Goal: Task Accomplishment & Management: Complete application form

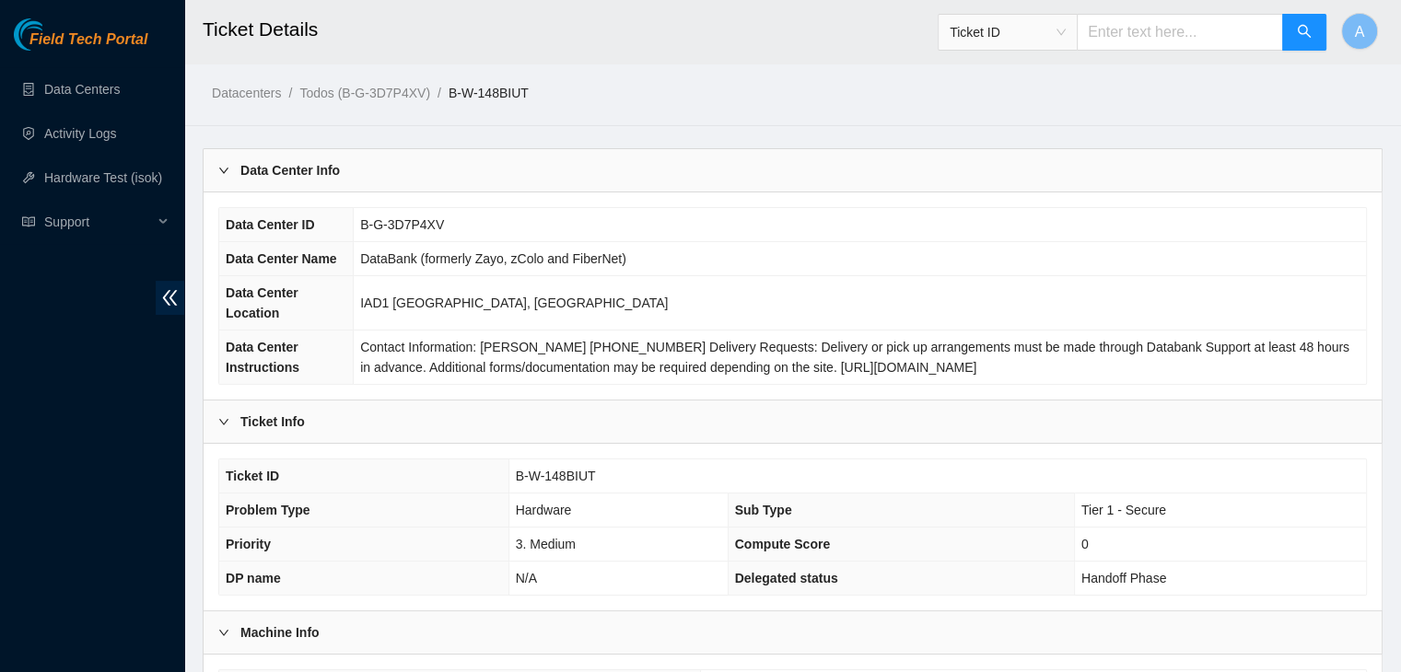
scroll to position [511, 0]
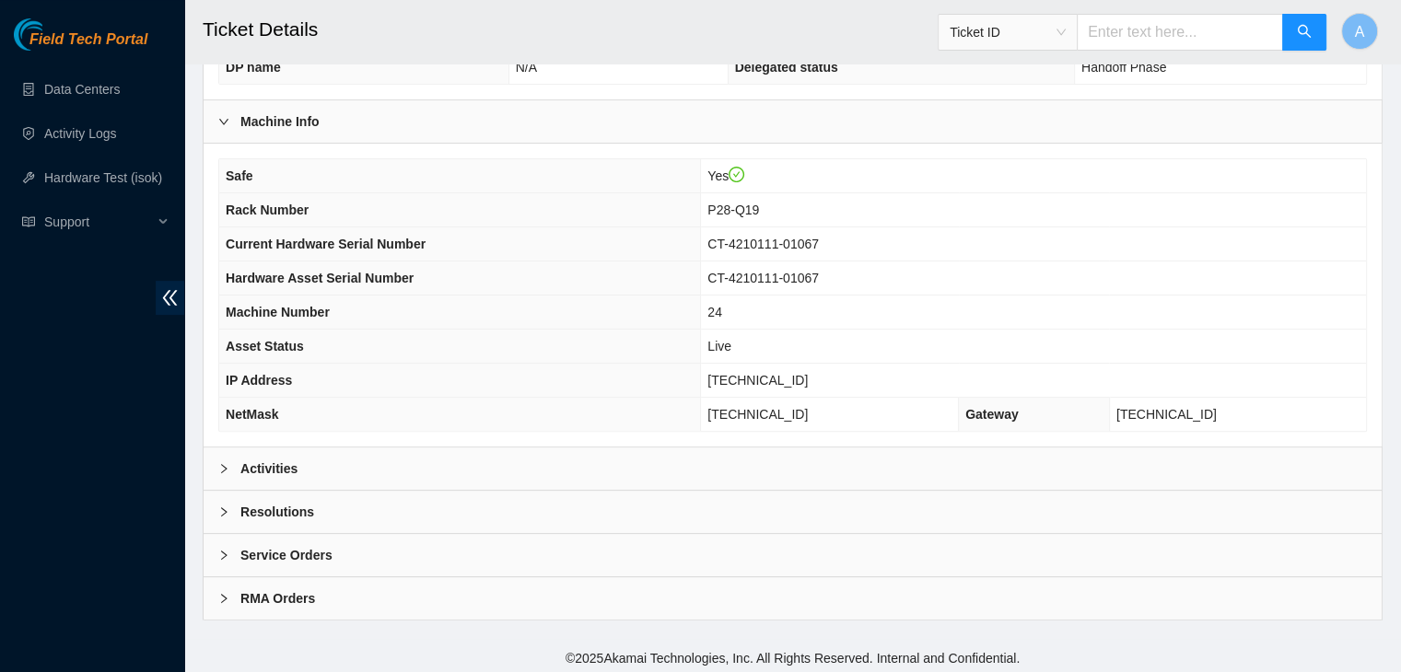
click at [761, 469] on div "Activities" at bounding box center [792, 469] width 1178 height 42
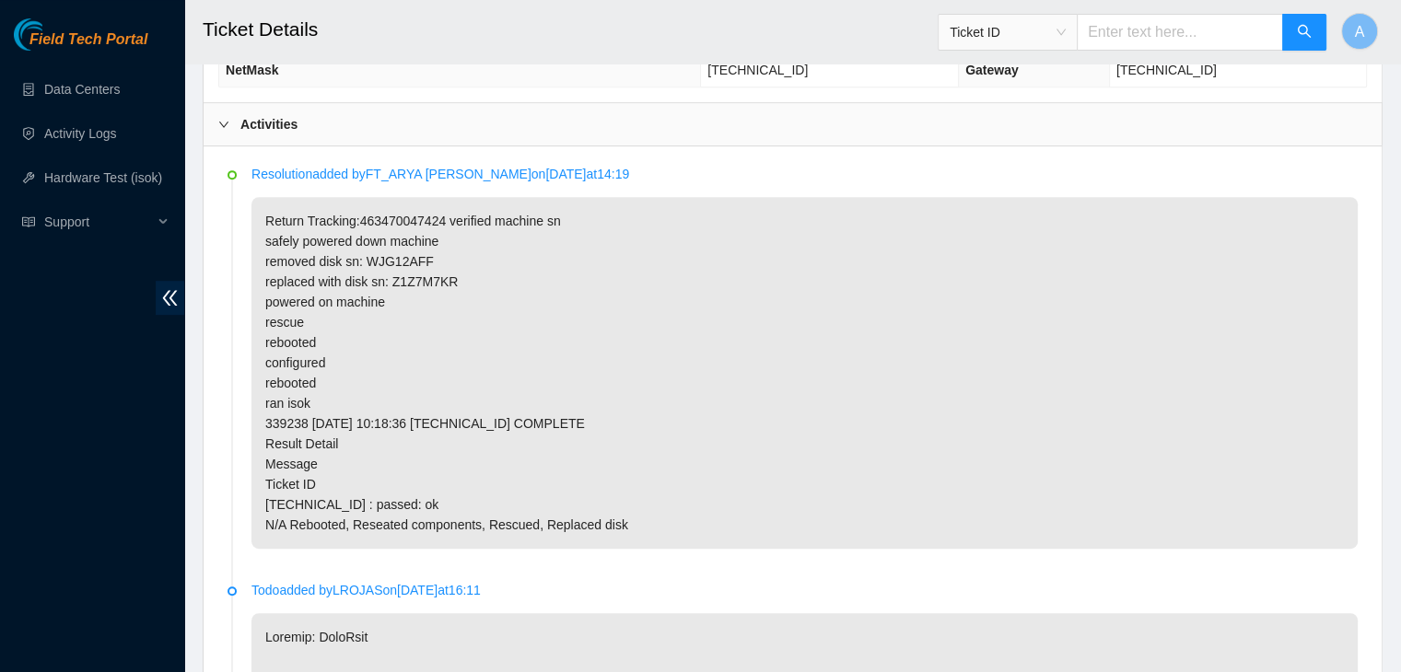
scroll to position [846, 0]
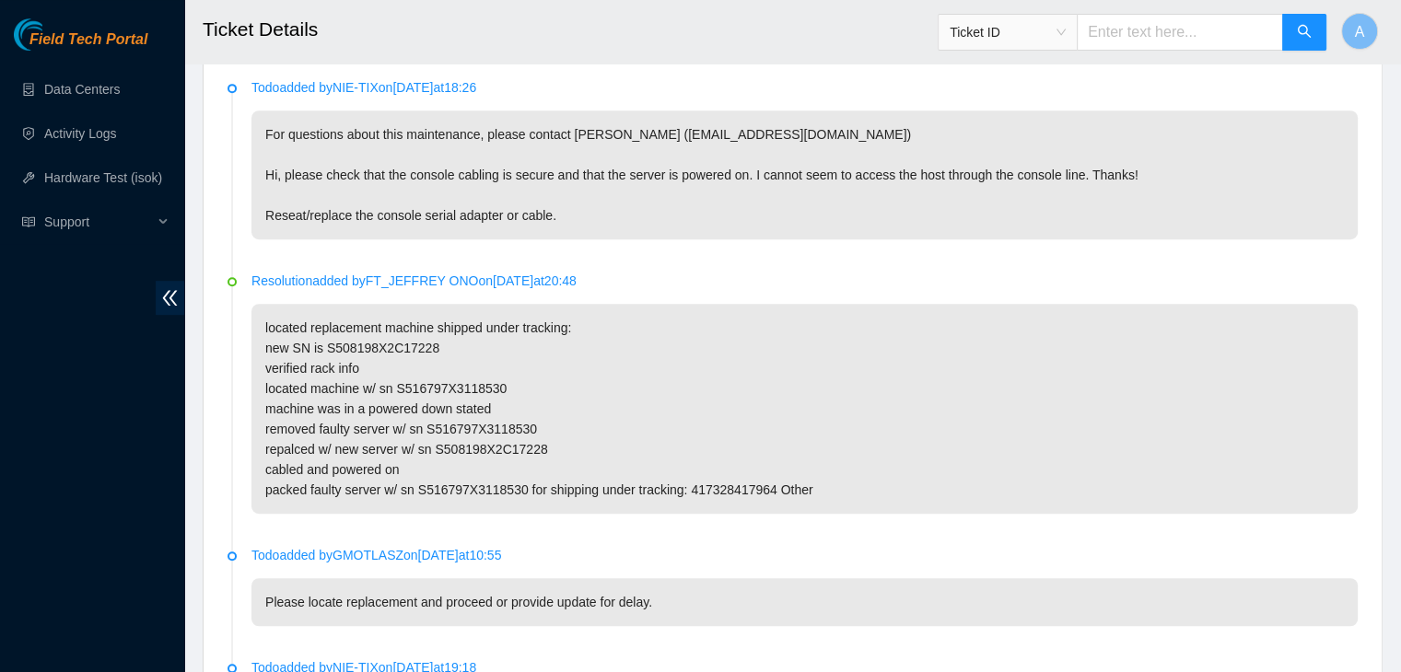
scroll to position [939, 0]
click at [593, 325] on p "located replacement machine shipped under tracking: new SN is S508198X2C17228 v…" at bounding box center [804, 412] width 1106 height 210
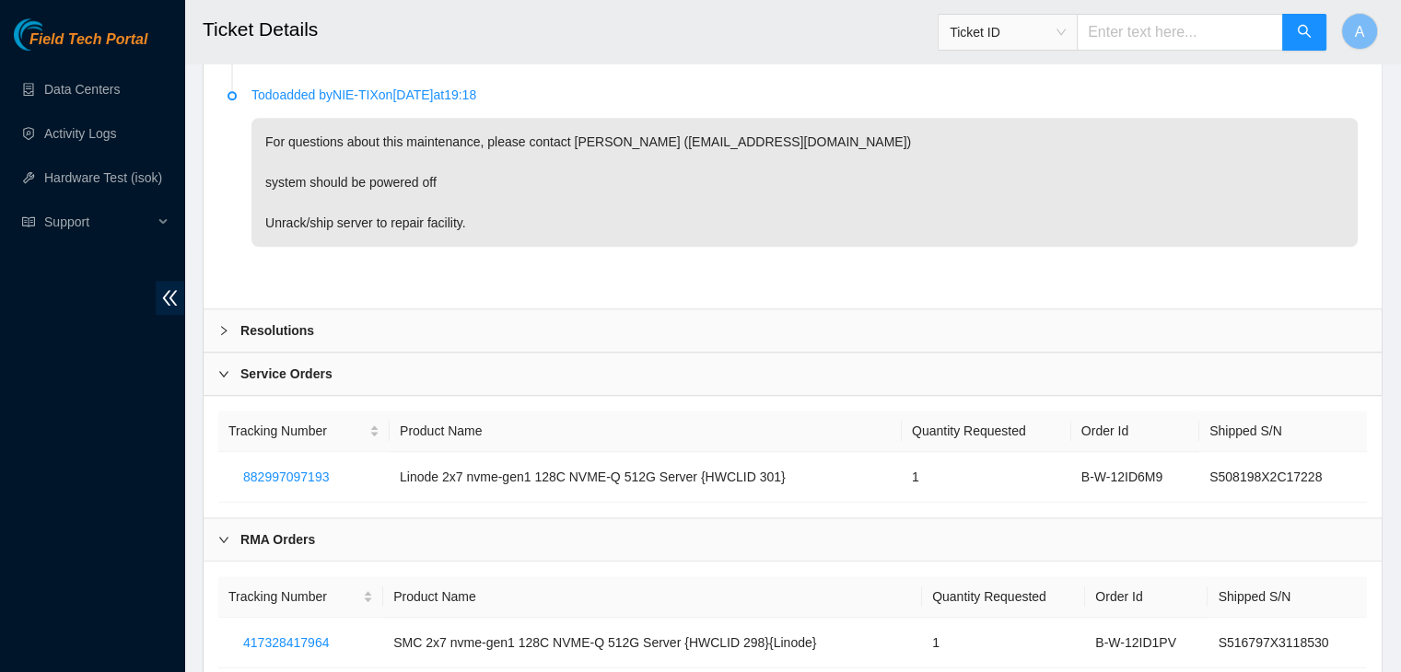
scroll to position [1576, 0]
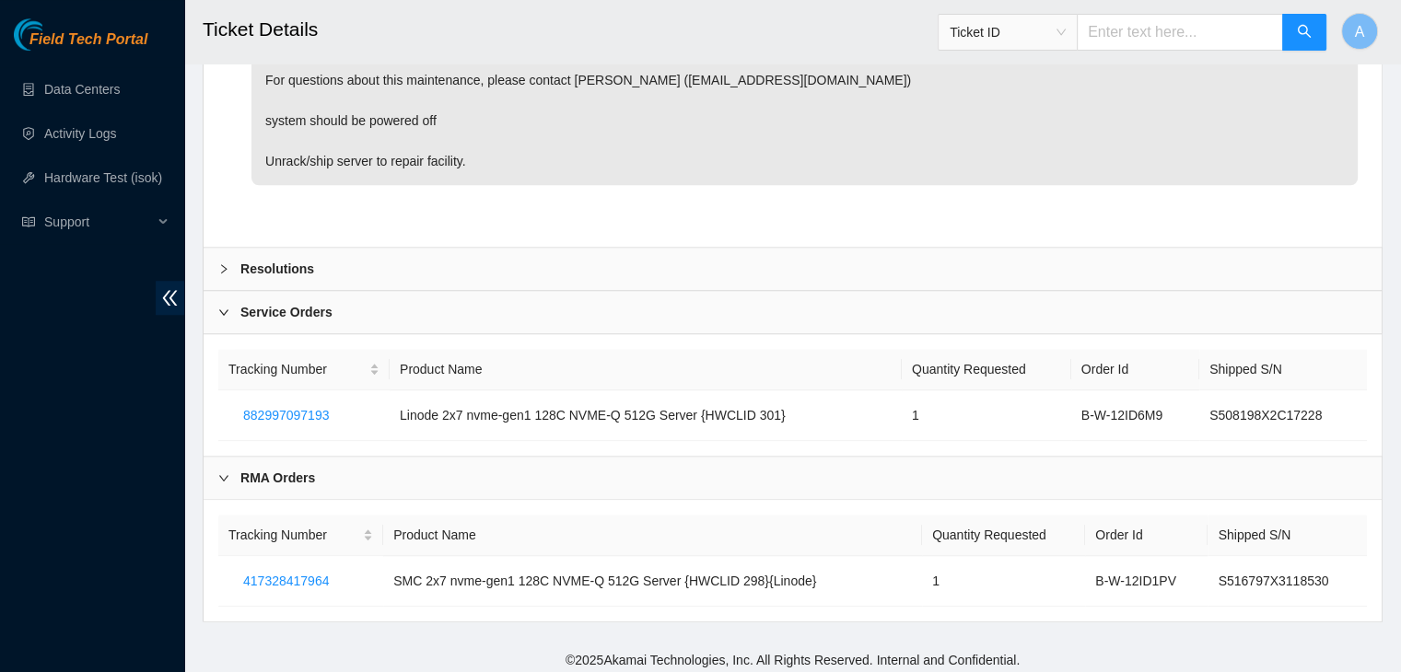
click at [537, 263] on div "Resolutions" at bounding box center [792, 269] width 1178 height 42
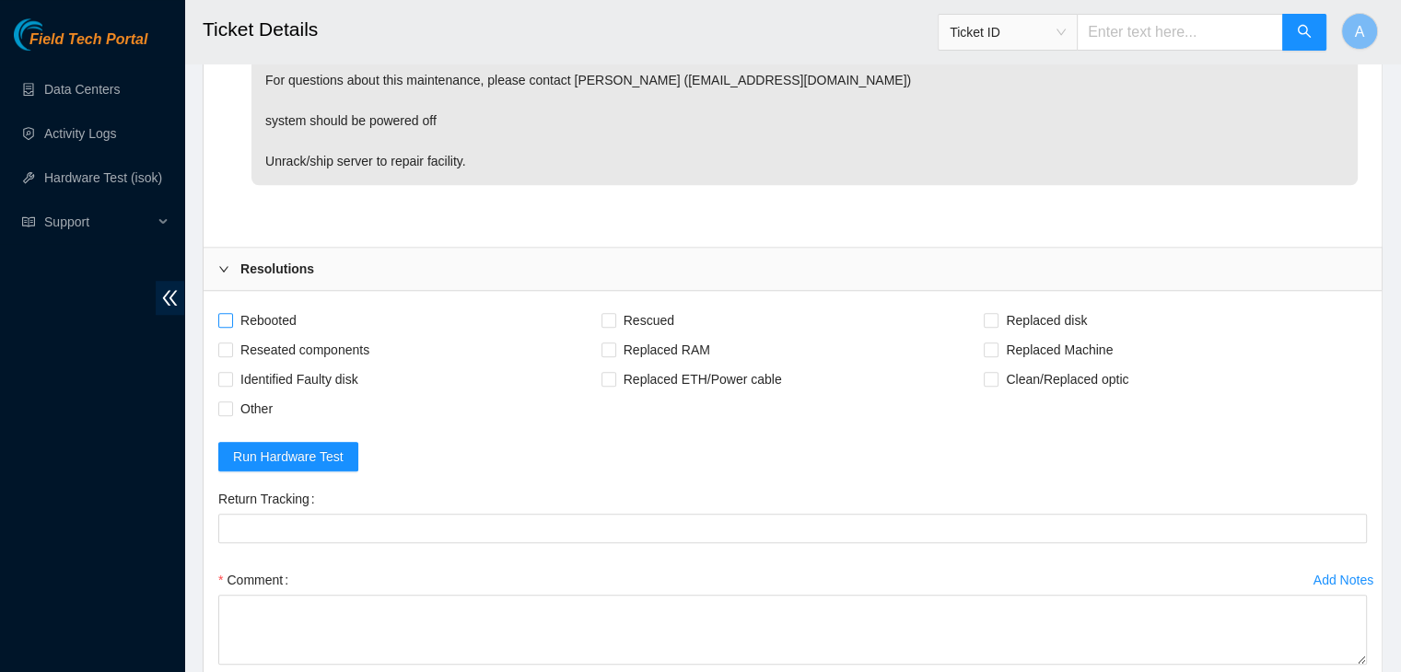
click at [285, 316] on span "Rebooted" at bounding box center [268, 320] width 71 height 29
click at [231, 316] on input "Rebooted" at bounding box center [224, 319] width 13 height 13
checkbox input "true"
click at [294, 347] on span "Reseated components" at bounding box center [305, 349] width 144 height 29
click at [231, 347] on input "Reseated components" at bounding box center [224, 349] width 13 height 13
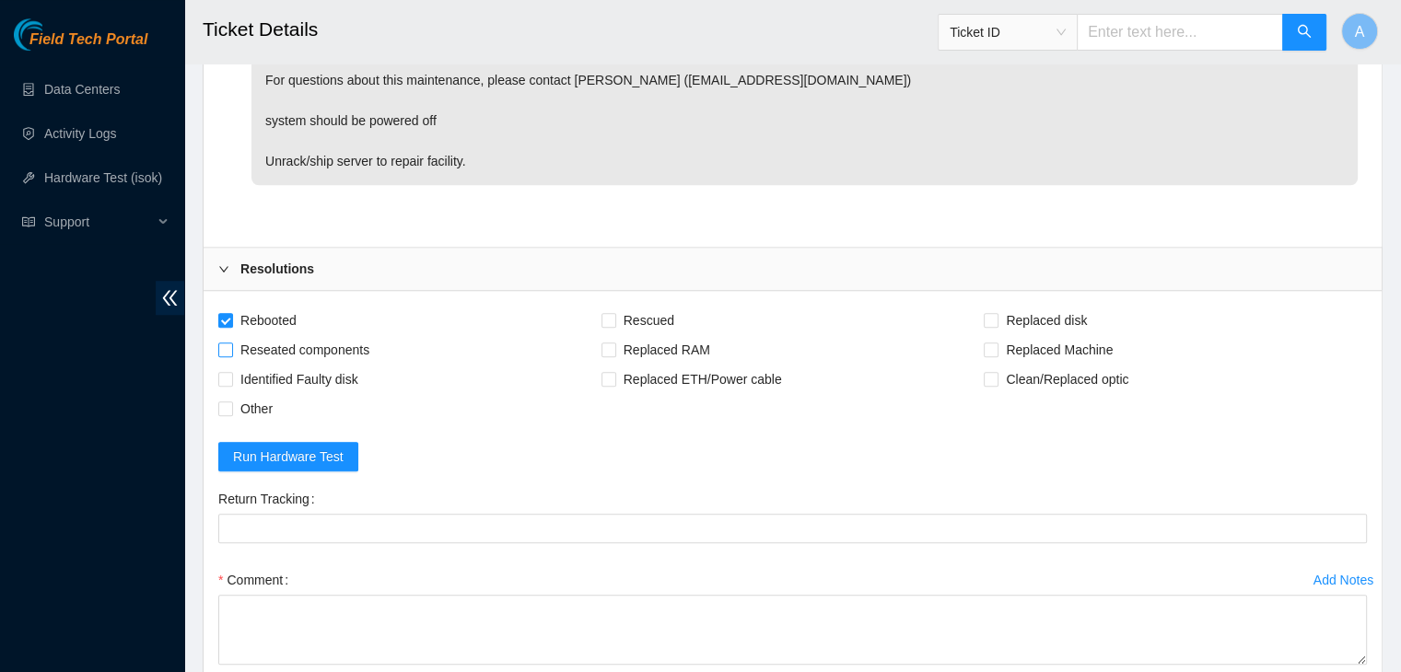
checkbox input "true"
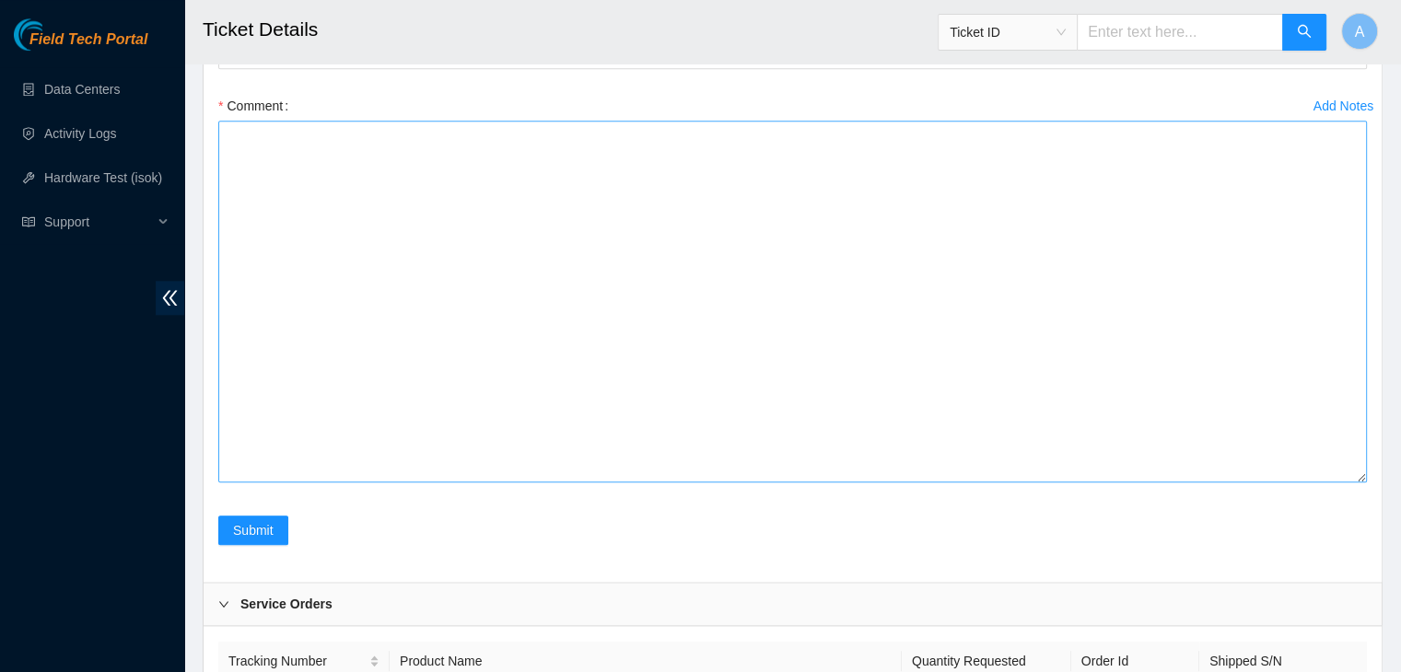
drag, startPoint x: 1362, startPoint y: 179, endPoint x: 1331, endPoint y: 480, distance: 302.7
click at [1331, 480] on textarea "Comment" at bounding box center [792, 302] width 1148 height 362
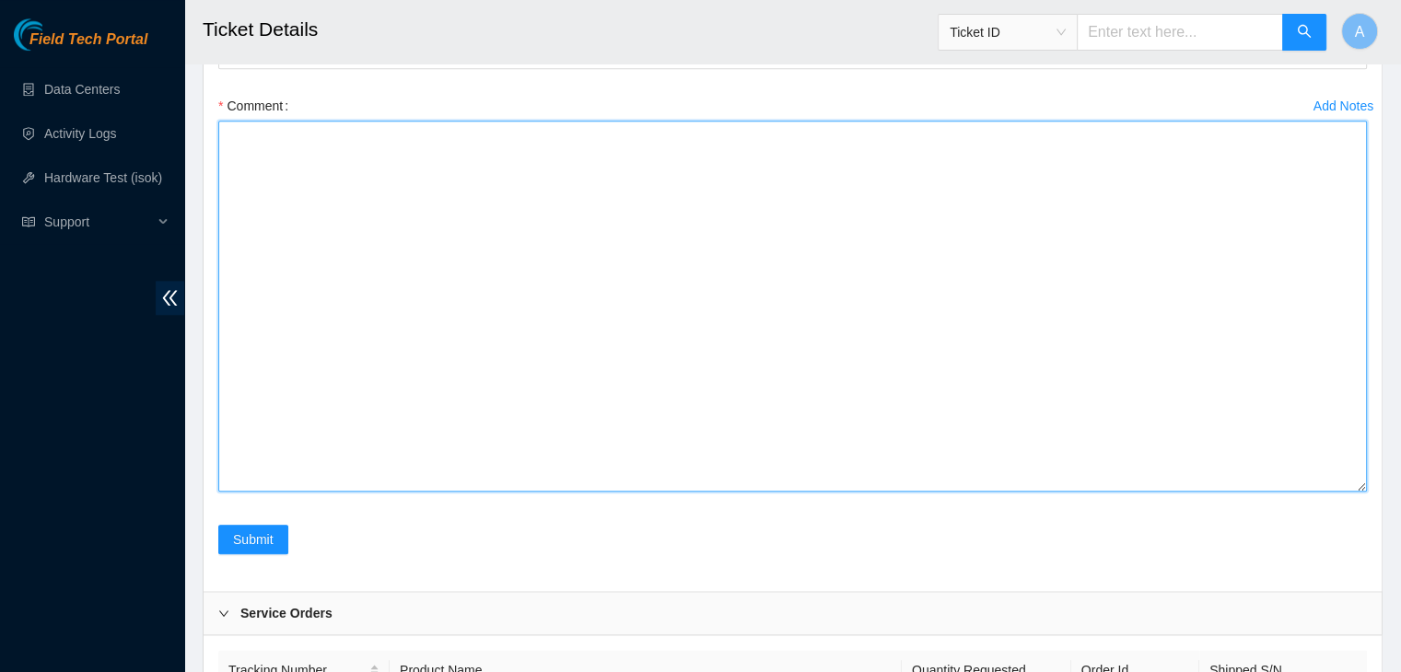
click at [1203, 375] on textarea "Comment" at bounding box center [792, 306] width 1148 height 371
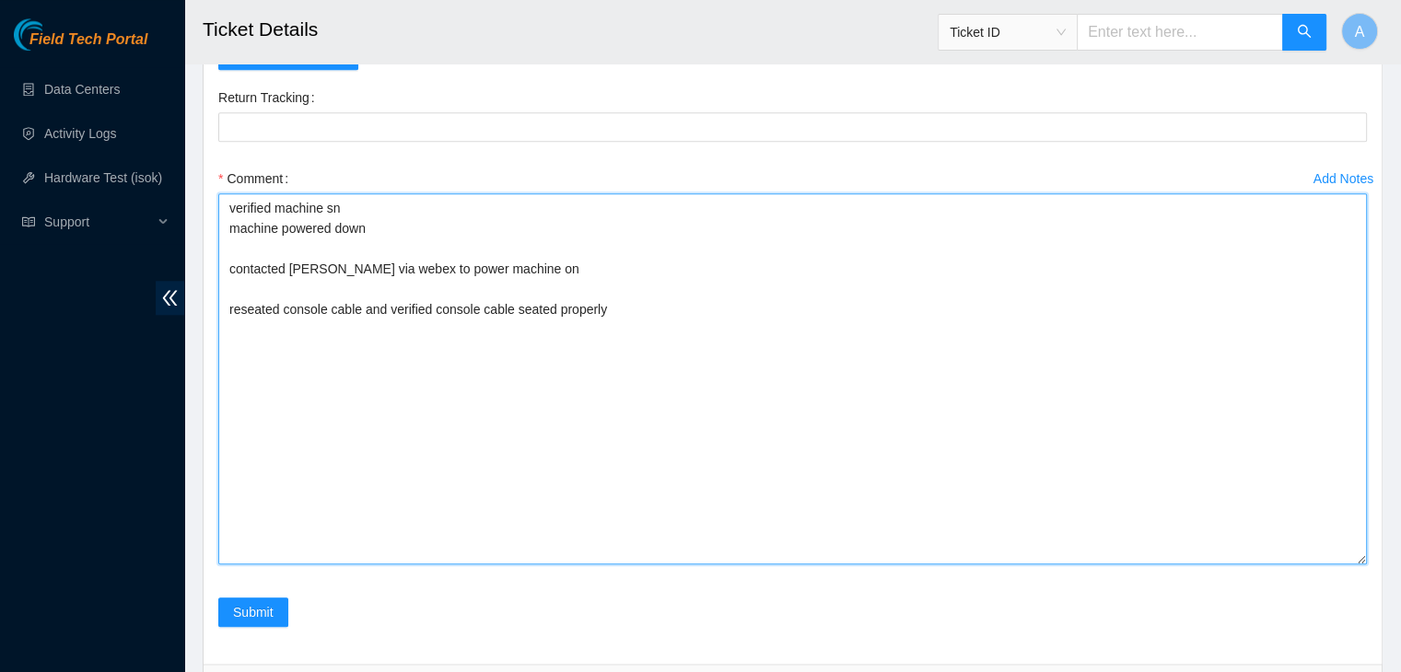
scroll to position [1972, 0]
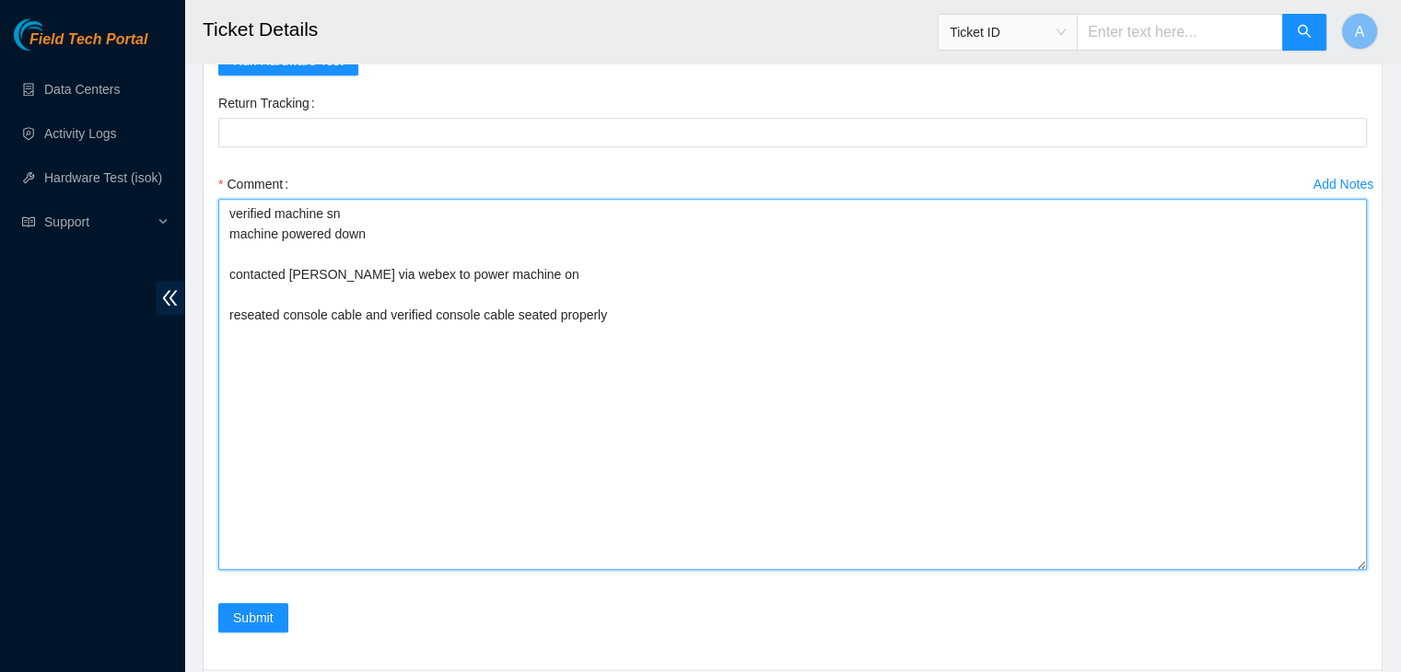
click at [634, 321] on textarea "verified machine sn machine powered down contacted Gianna via webex to power ma…" at bounding box center [792, 384] width 1148 height 371
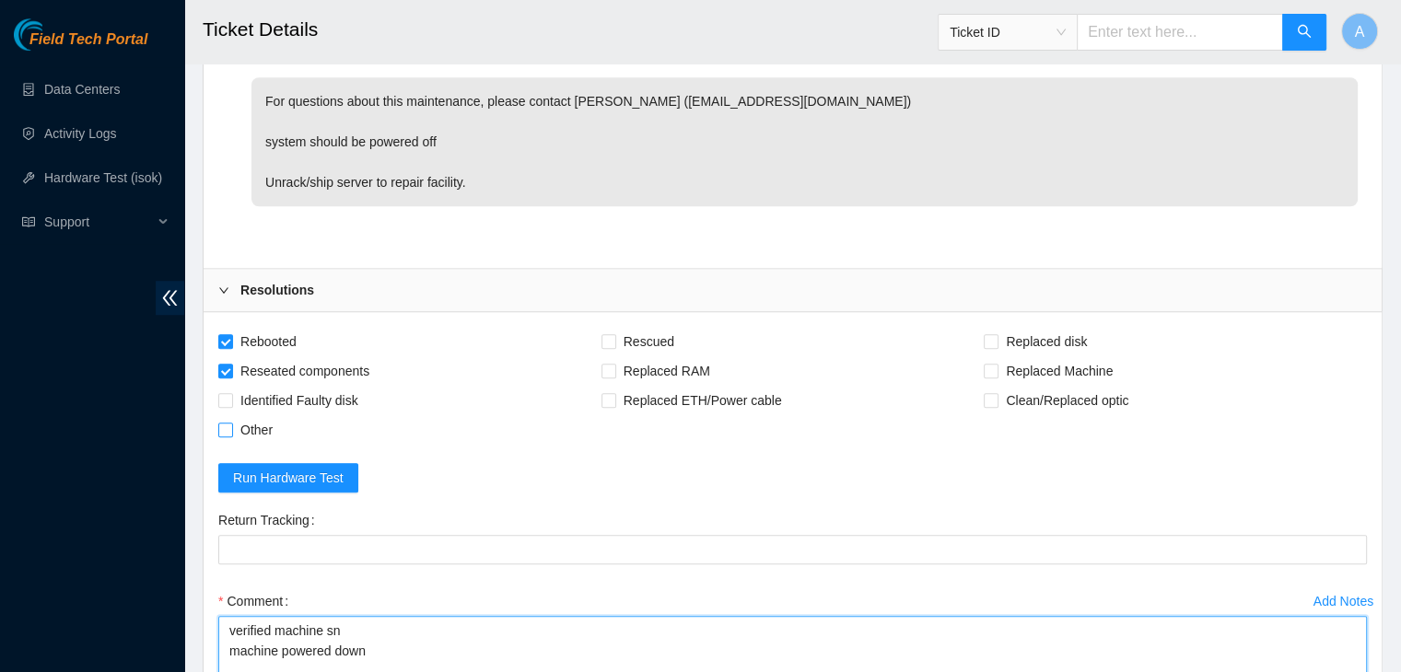
type textarea "verified machine sn machine powered down contacted Gianna via webex to power ma…"
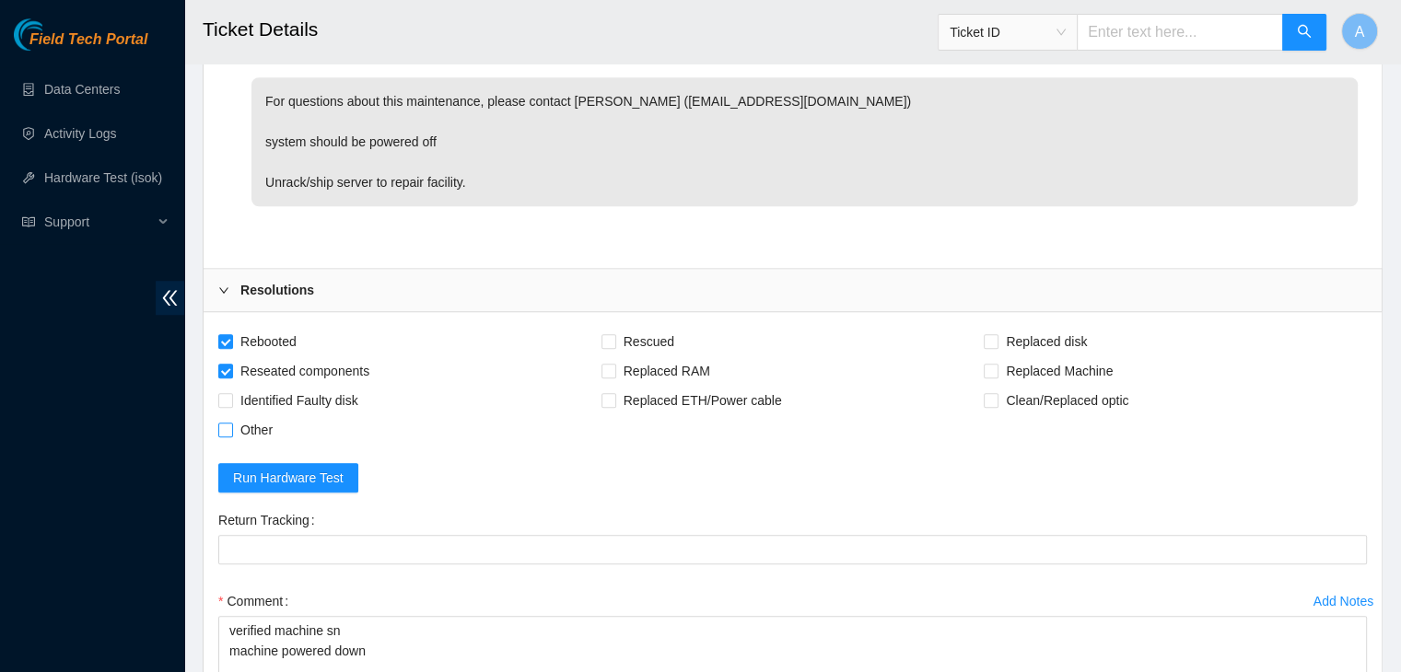
click at [265, 422] on span "Other" at bounding box center [256, 429] width 47 height 29
click at [231, 423] on input "Other" at bounding box center [224, 429] width 13 height 13
checkbox input "true"
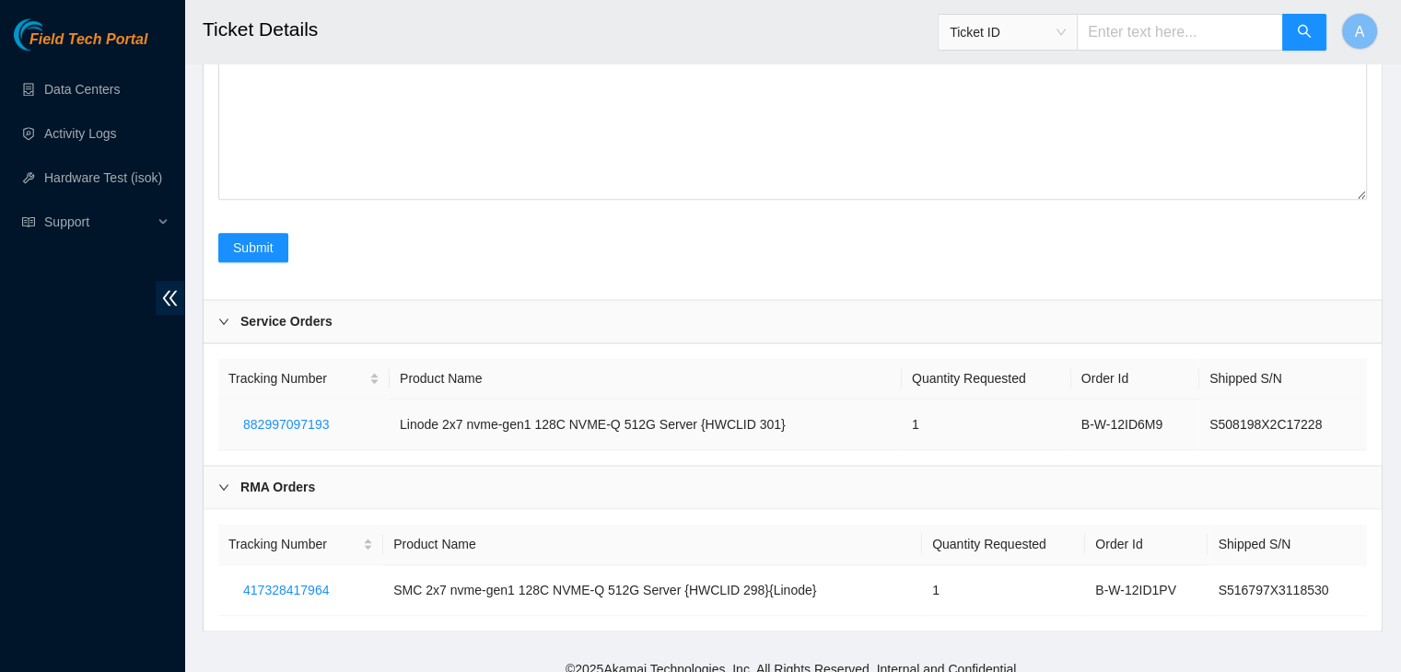
scroll to position [2343, 0]
click at [262, 251] on button "Submit" at bounding box center [253, 246] width 70 height 29
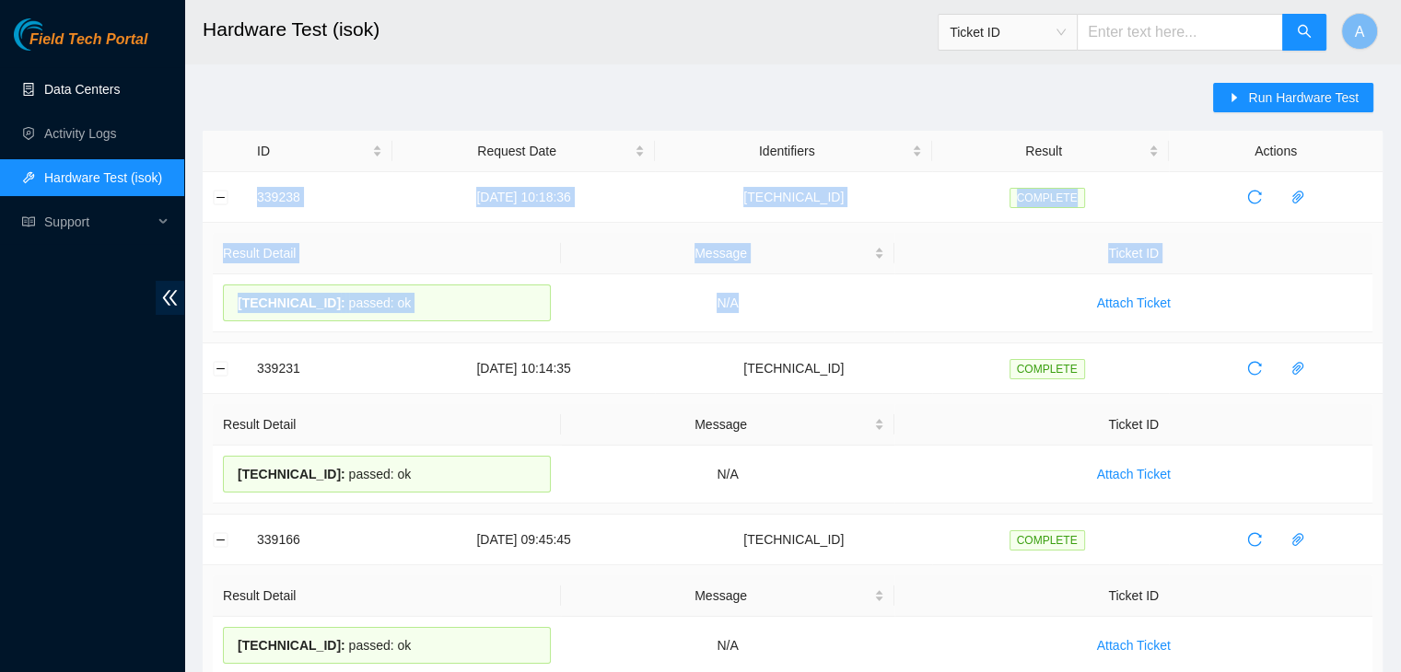
click at [78, 82] on link "Data Centers" at bounding box center [82, 89] width 76 height 15
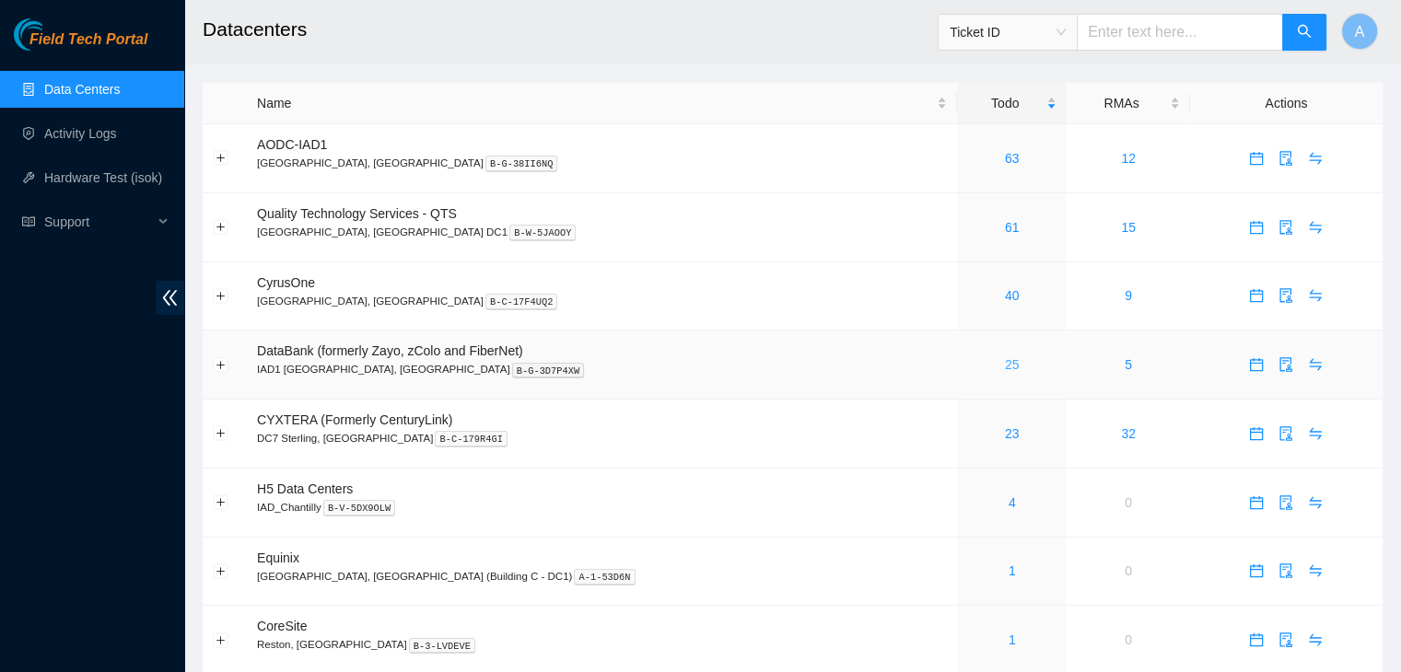
click at [1005, 362] on link "25" at bounding box center [1012, 364] width 15 height 15
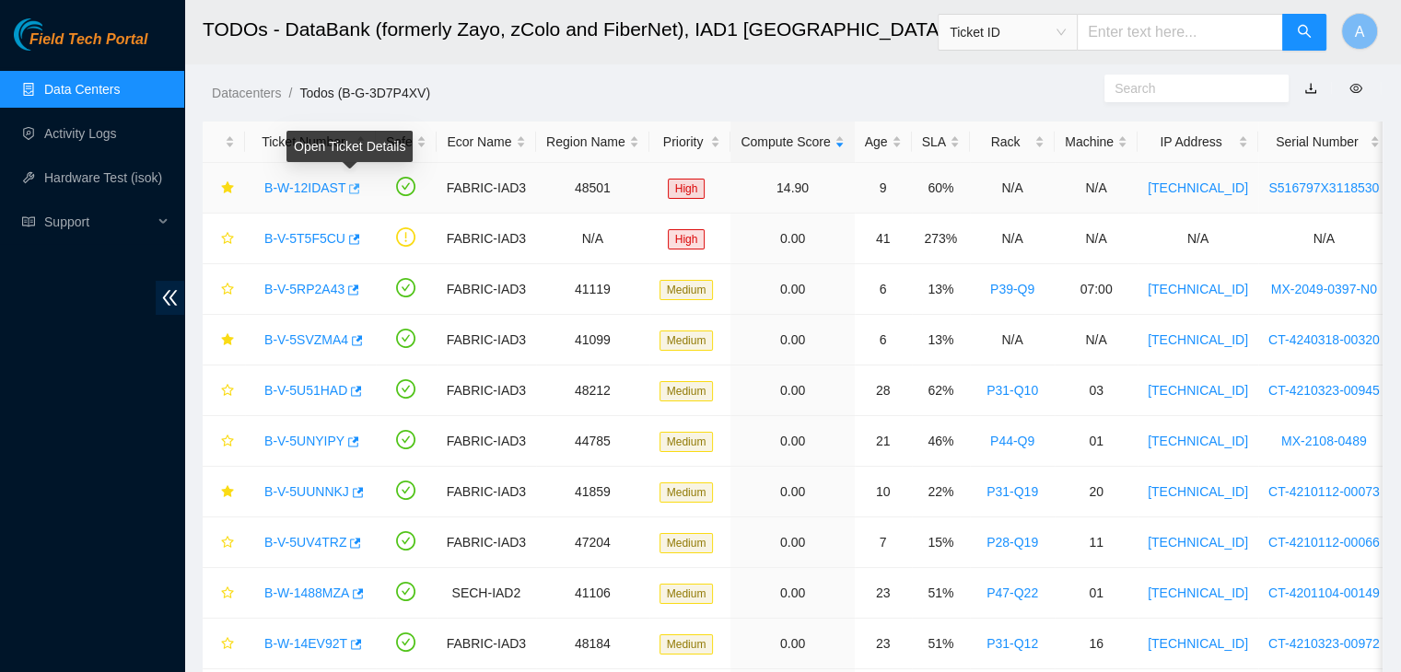
click at [351, 192] on icon "button" at bounding box center [352, 188] width 13 height 13
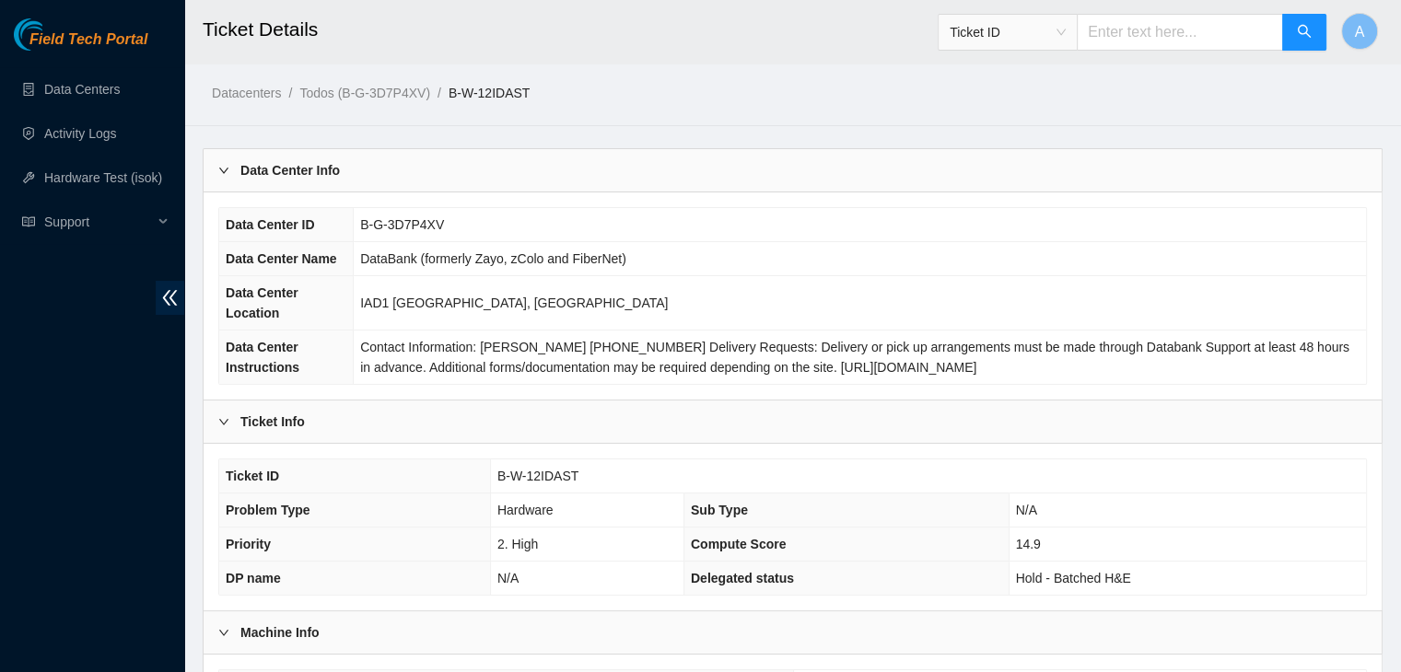
scroll to position [511, 0]
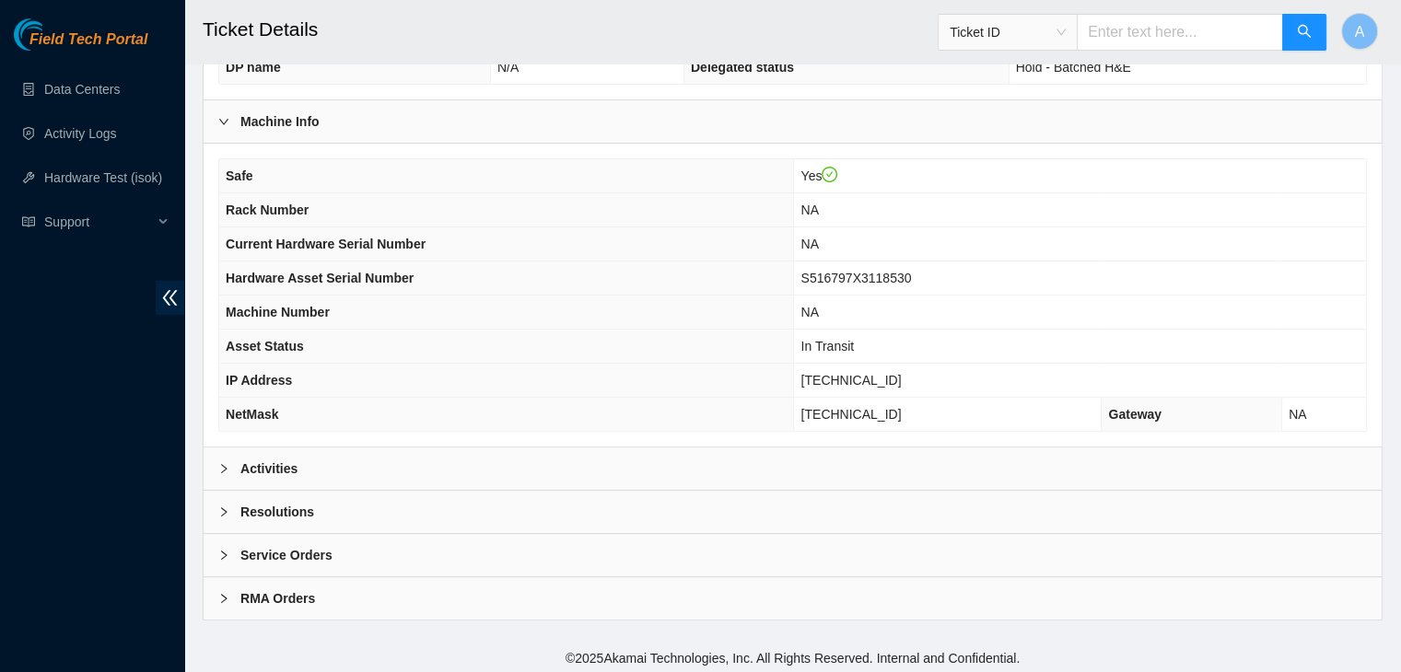
click at [732, 491] on div "Resolutions" at bounding box center [792, 512] width 1178 height 42
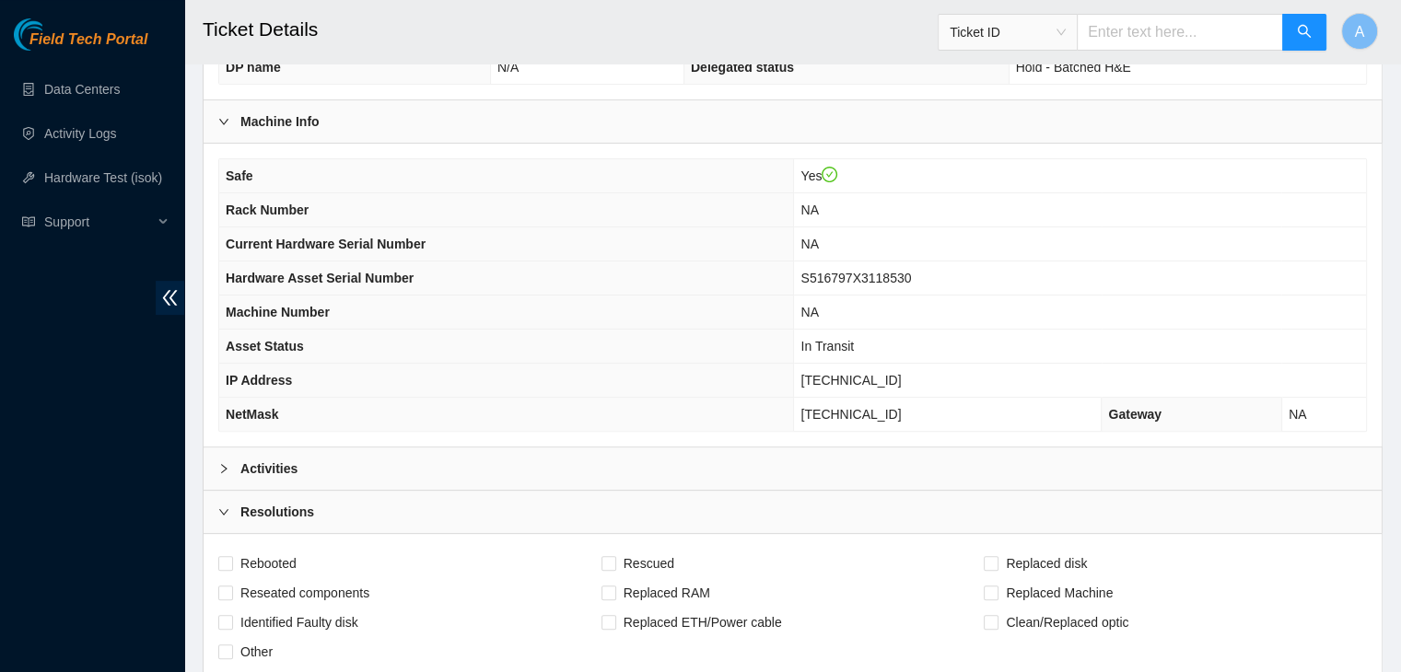
click at [732, 491] on div "Resolutions" at bounding box center [792, 512] width 1178 height 42
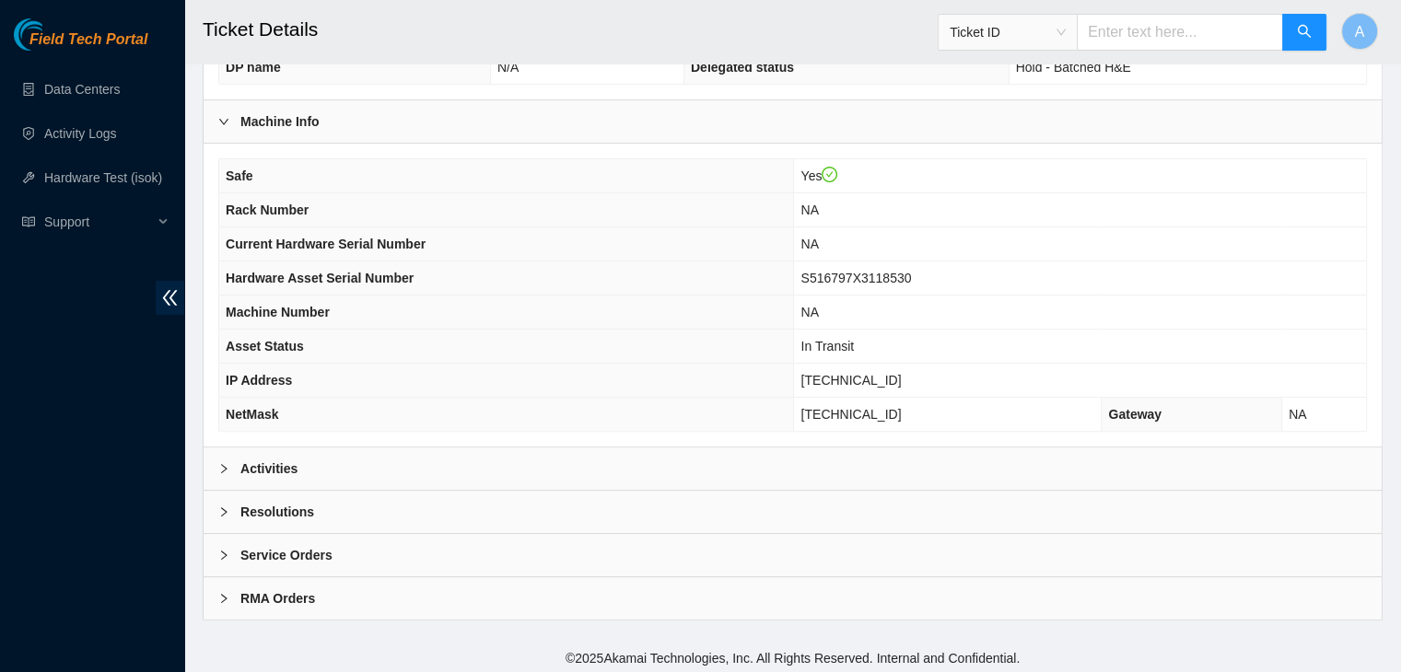
click at [767, 465] on div "Activities" at bounding box center [792, 469] width 1178 height 42
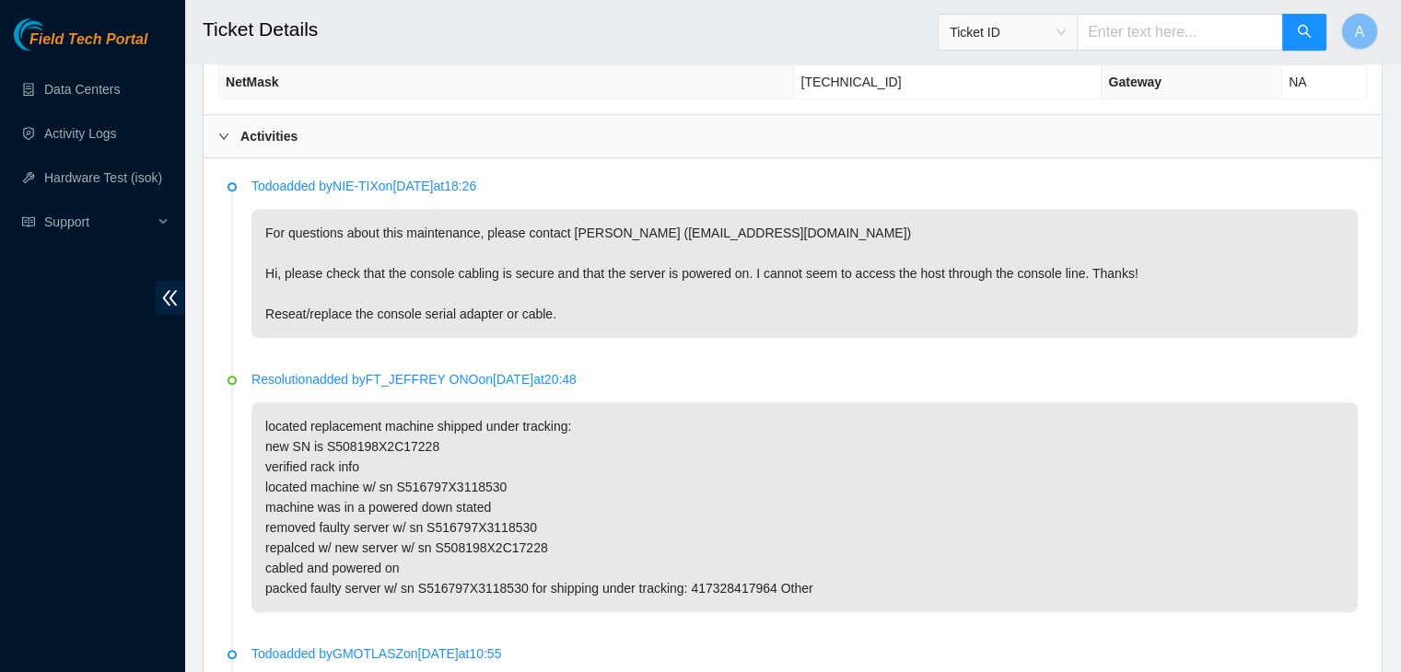
scroll to position [1333, 0]
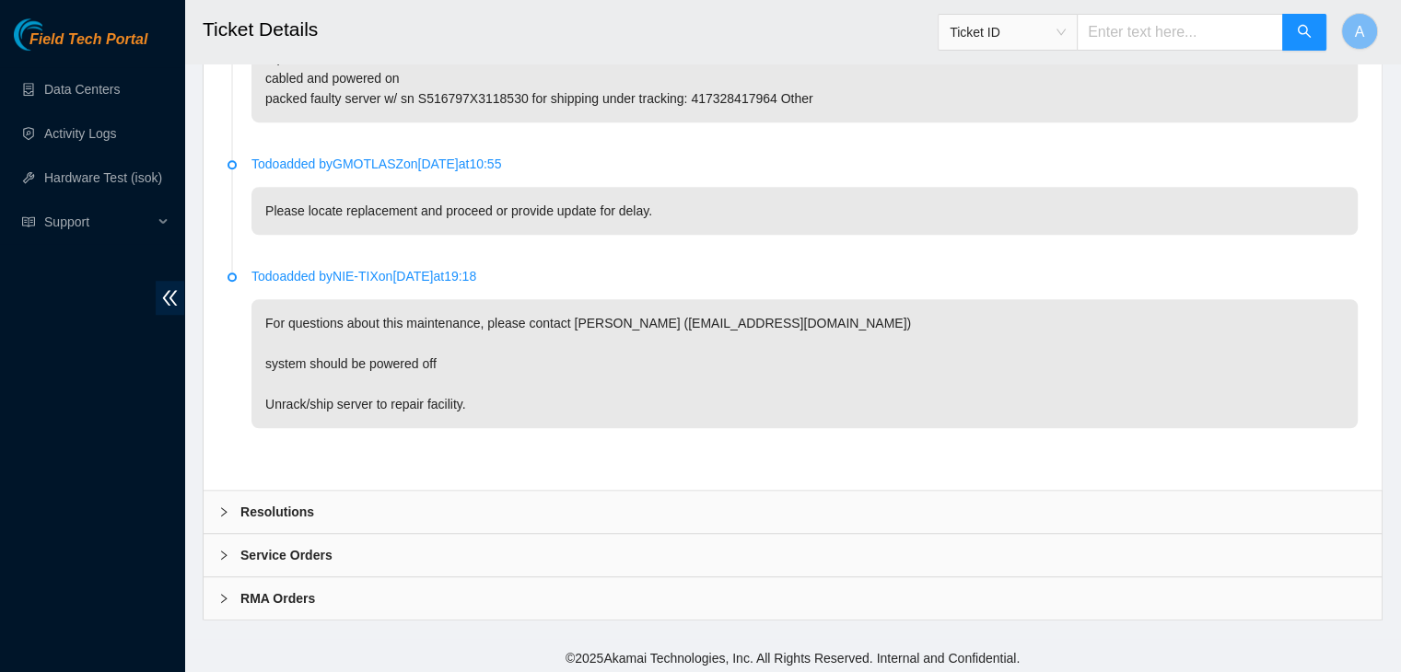
click at [770, 491] on div "Resolutions" at bounding box center [792, 512] width 1178 height 42
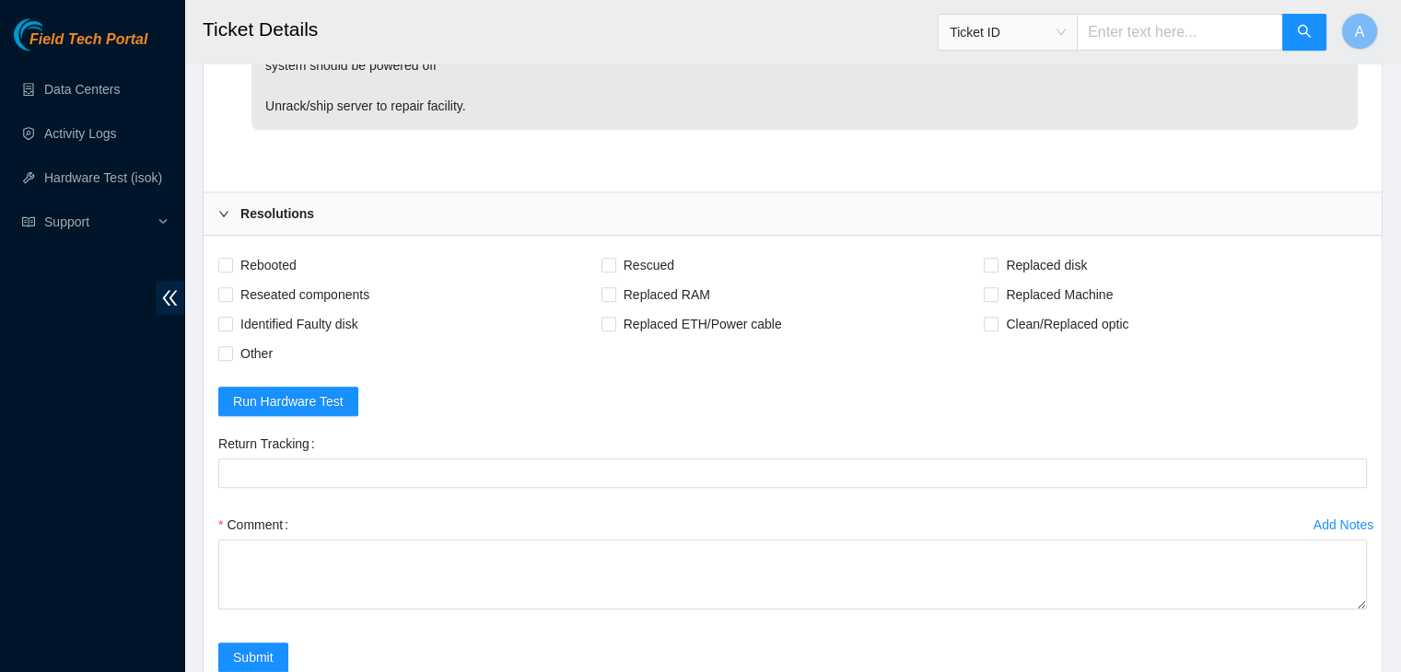
scroll to position [1639, 0]
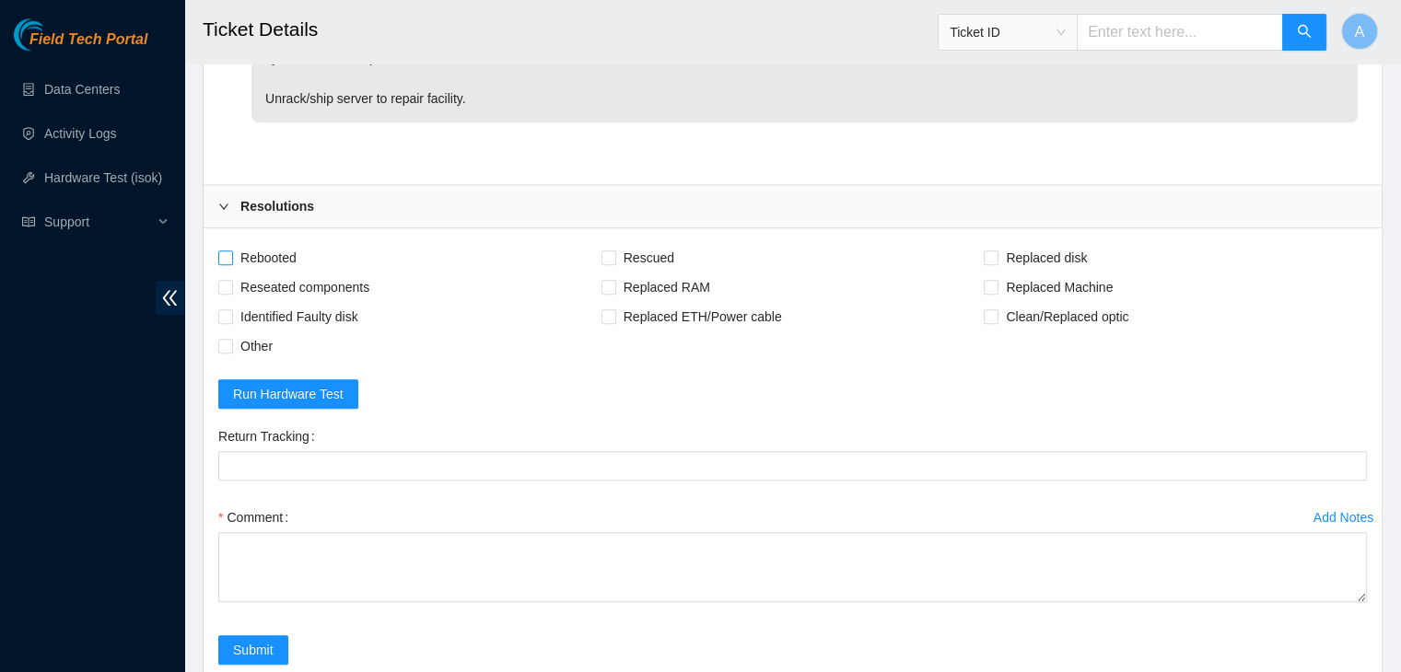
click at [265, 257] on span "Rebooted" at bounding box center [268, 257] width 71 height 29
click at [231, 257] on input "Rebooted" at bounding box center [224, 256] width 13 height 13
checkbox input "true"
click at [308, 275] on span "Reseated components" at bounding box center [305, 287] width 144 height 29
click at [231, 280] on input "Reseated components" at bounding box center [224, 286] width 13 height 13
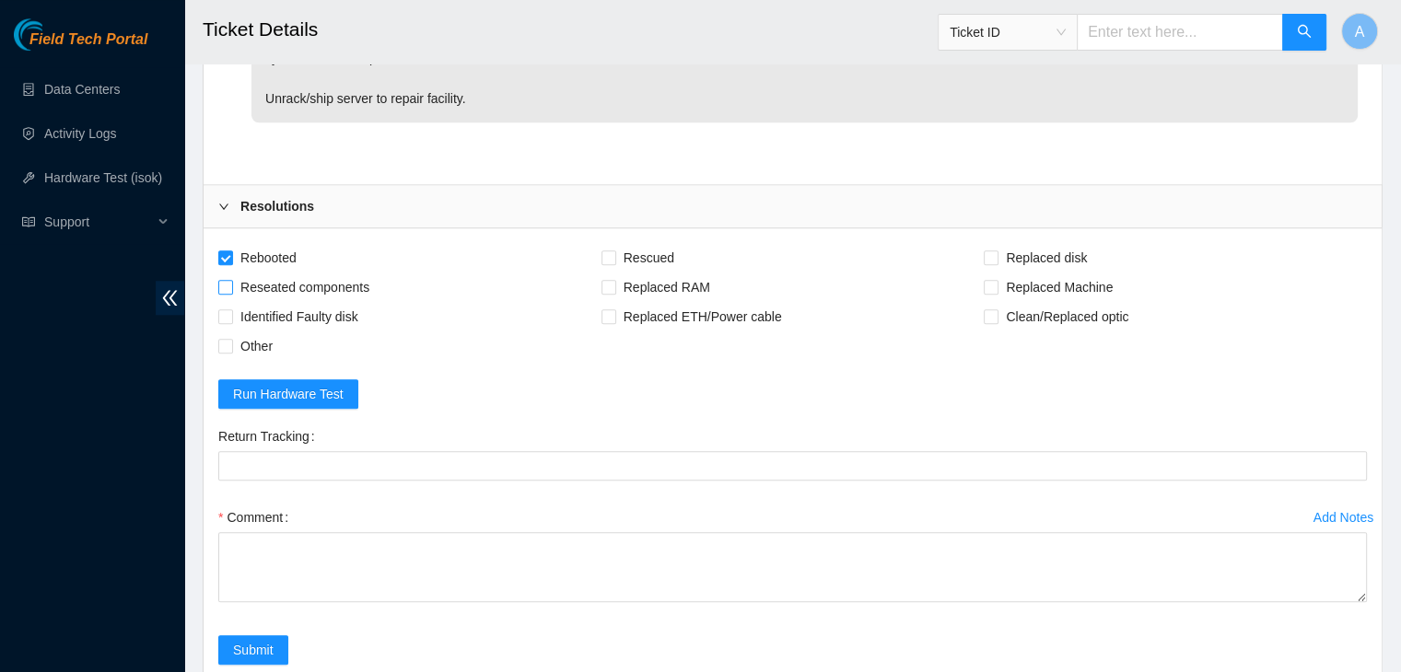
checkbox input "true"
click at [247, 341] on span "Other" at bounding box center [256, 345] width 47 height 29
click at [231, 341] on input "Other" at bounding box center [224, 345] width 13 height 13
checkbox input "true"
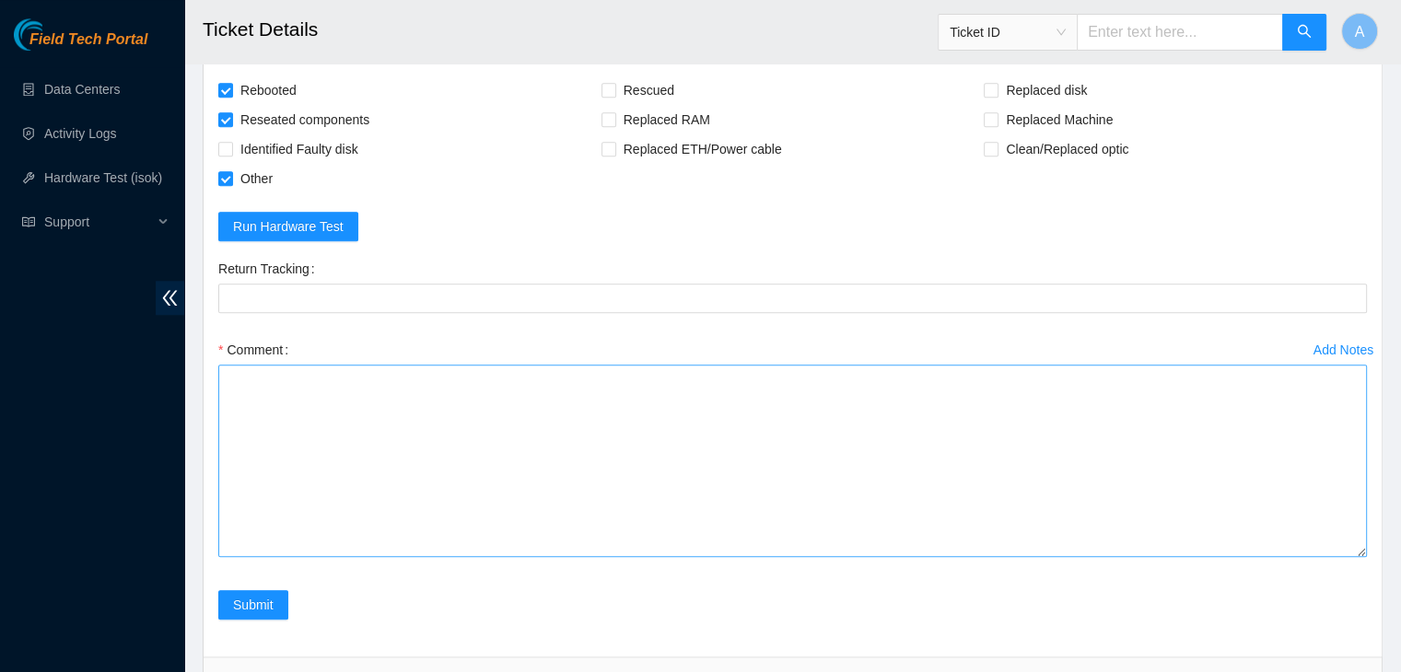
drag, startPoint x: 1361, startPoint y: 418, endPoint x: 1315, endPoint y: 647, distance: 233.9
click at [1315, 557] on textarea "Comment" at bounding box center [792, 461] width 1148 height 192
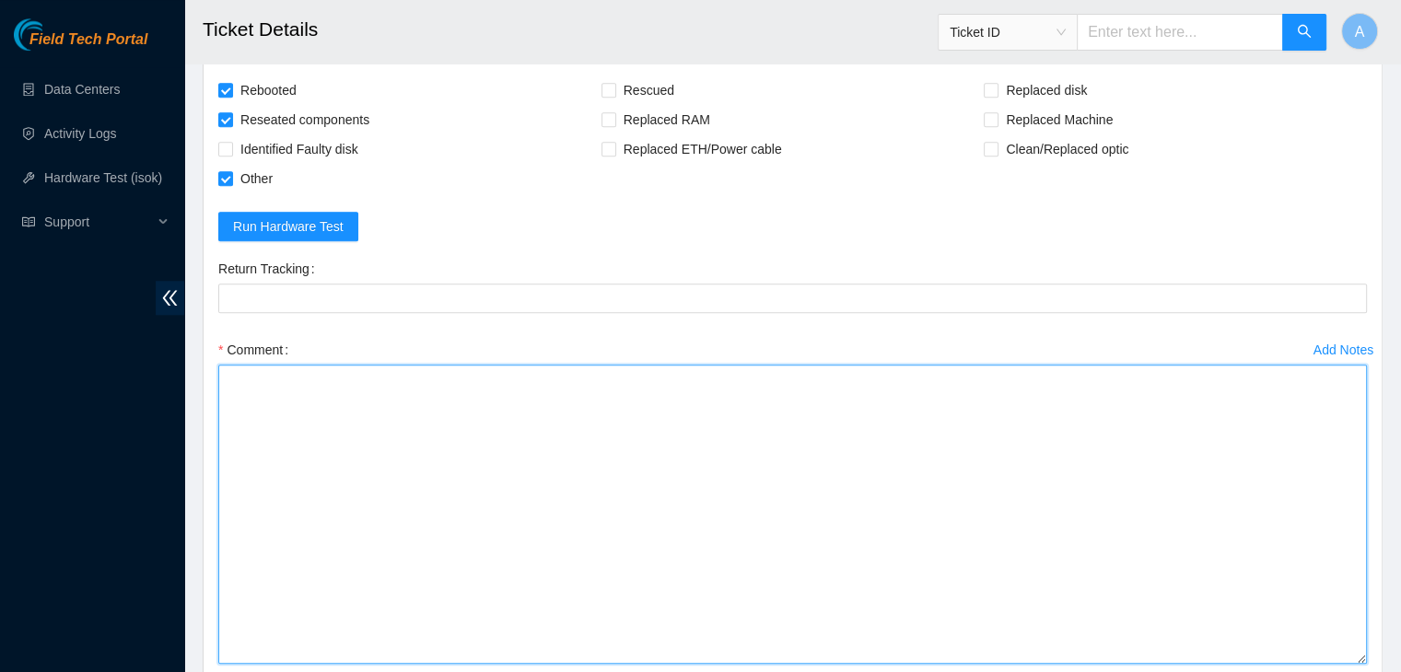
click at [1164, 541] on textarea "Comment" at bounding box center [792, 514] width 1148 height 299
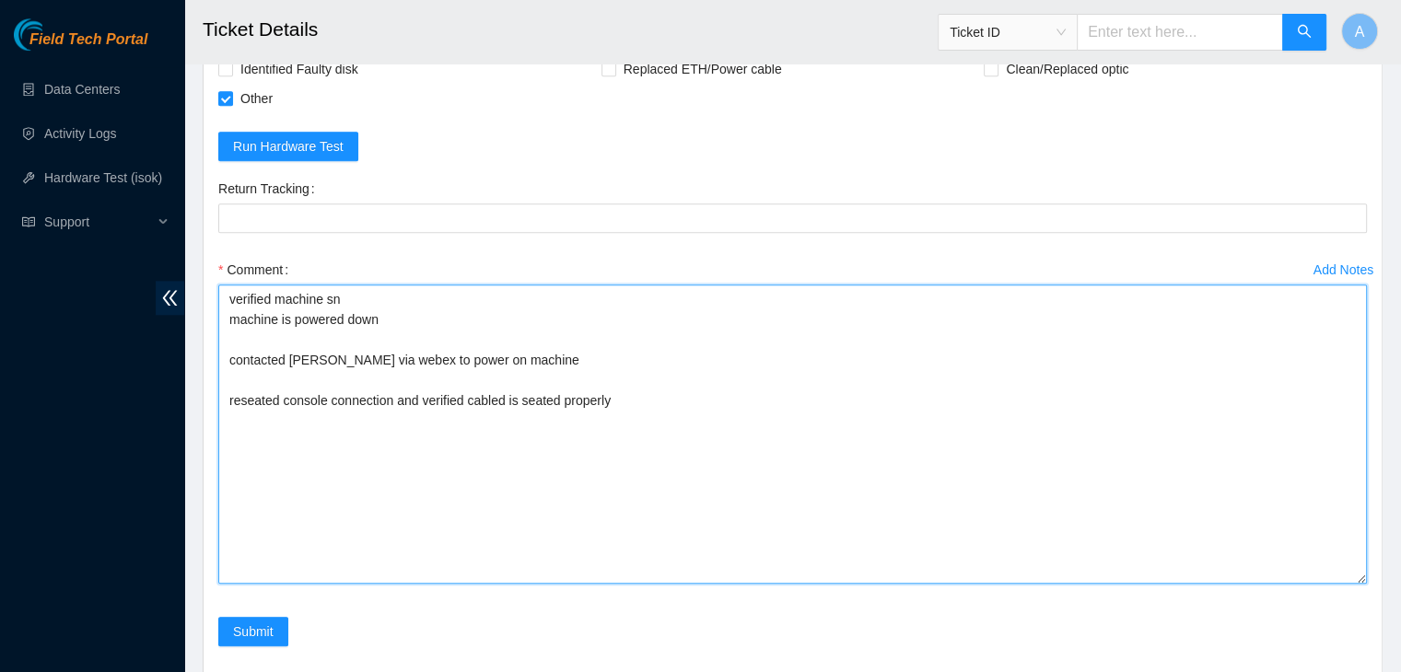
scroll to position [1900, 0]
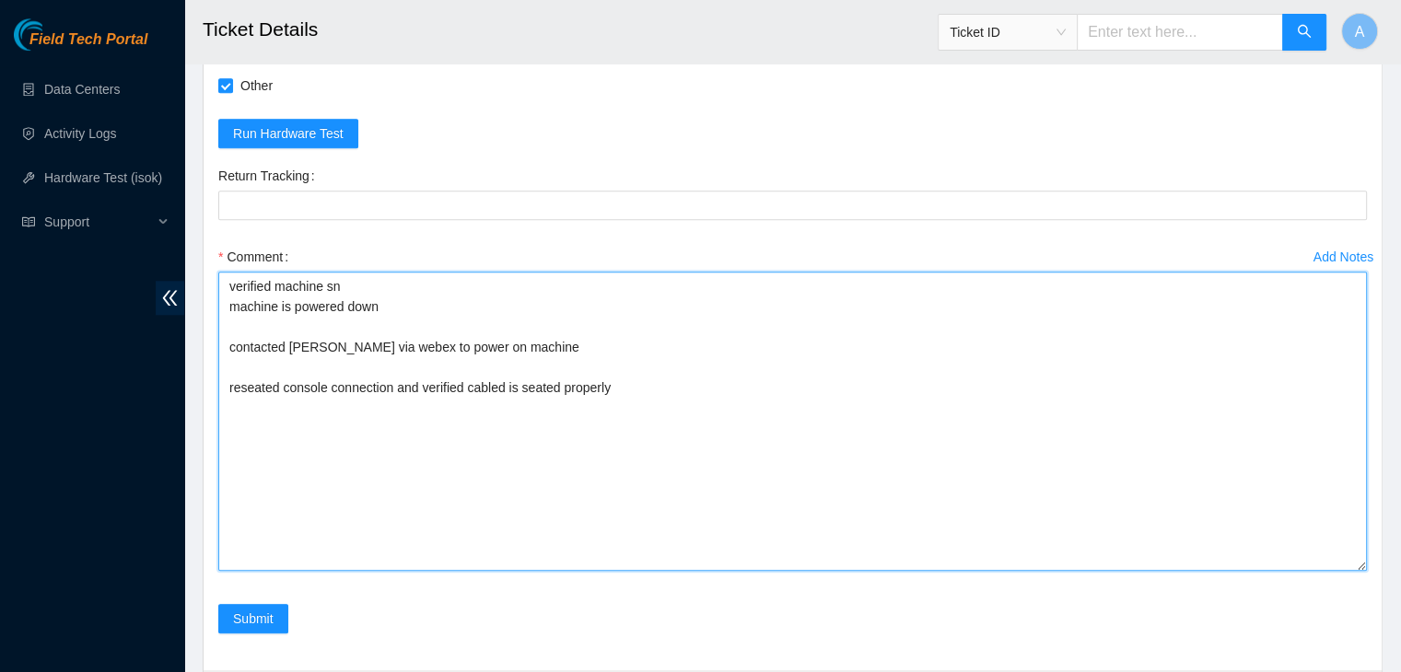
type textarea "verified machine sn machine is powered down contacted [PERSON_NAME] via webex t…"
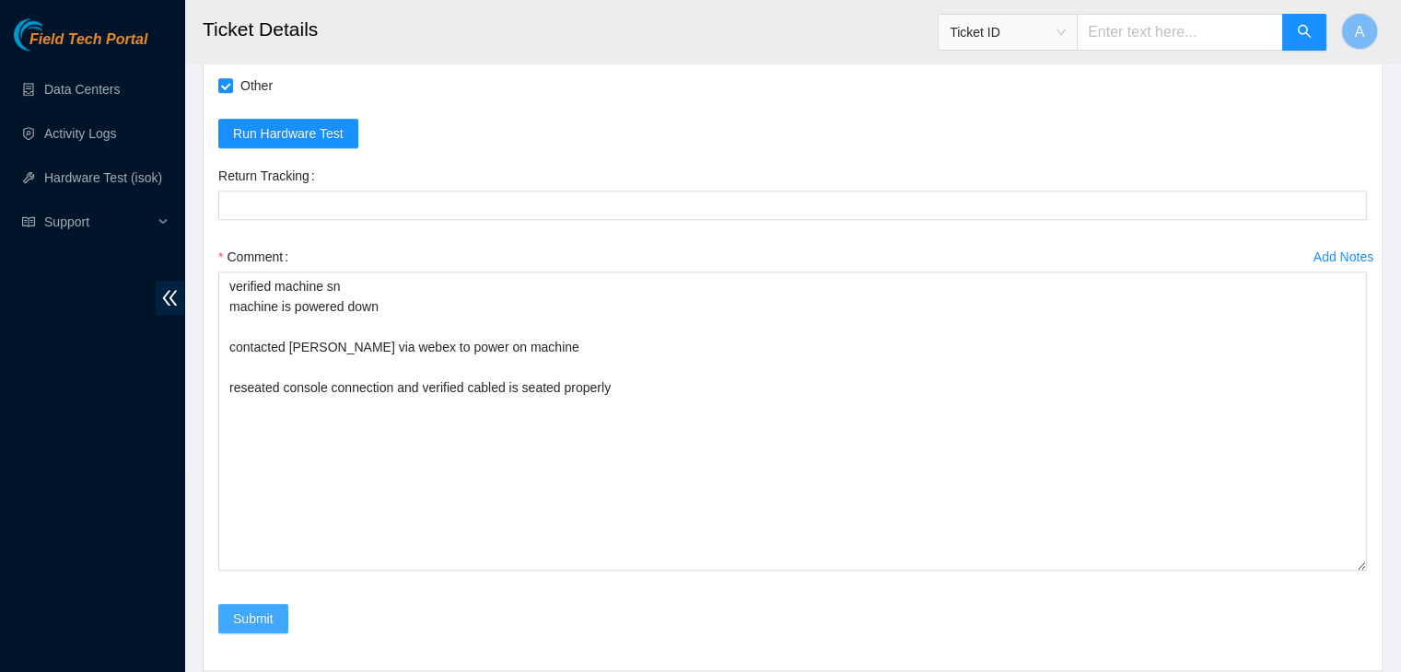
click at [269, 609] on span "Submit" at bounding box center [253, 619] width 41 height 20
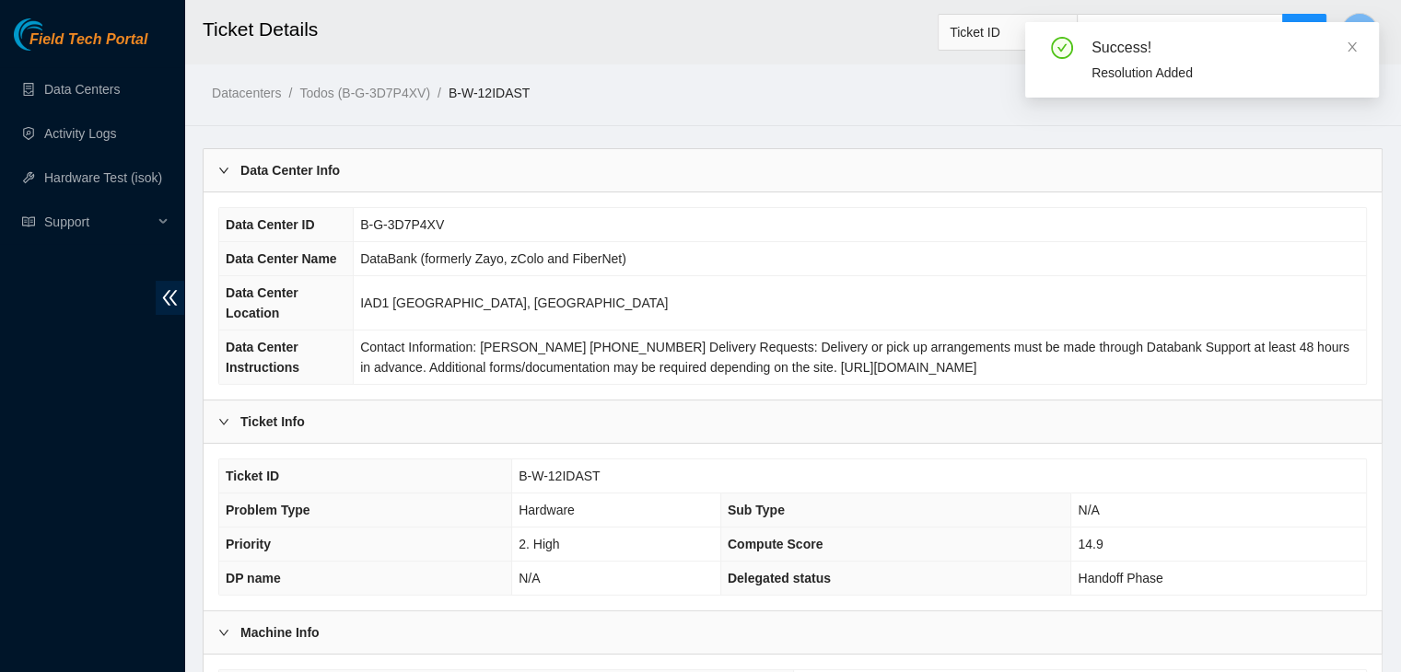
scroll to position [511, 0]
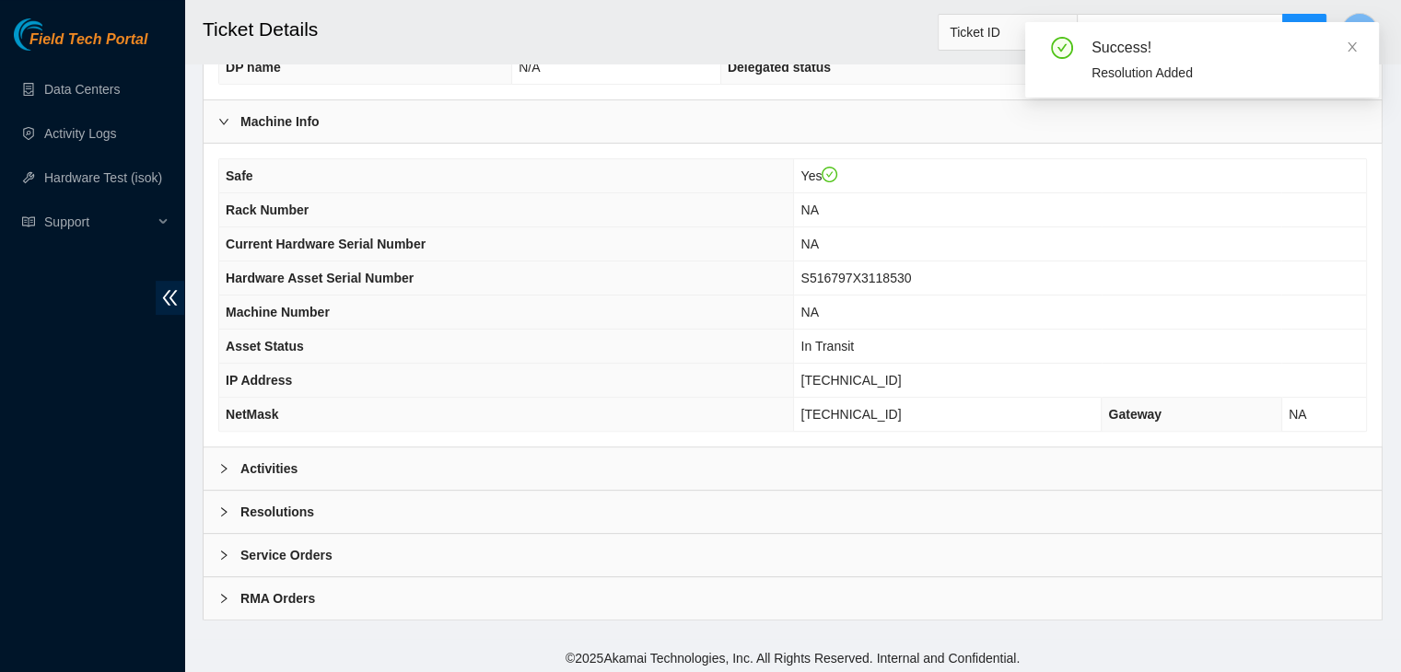
click at [582, 452] on div "Activities" at bounding box center [792, 469] width 1178 height 42
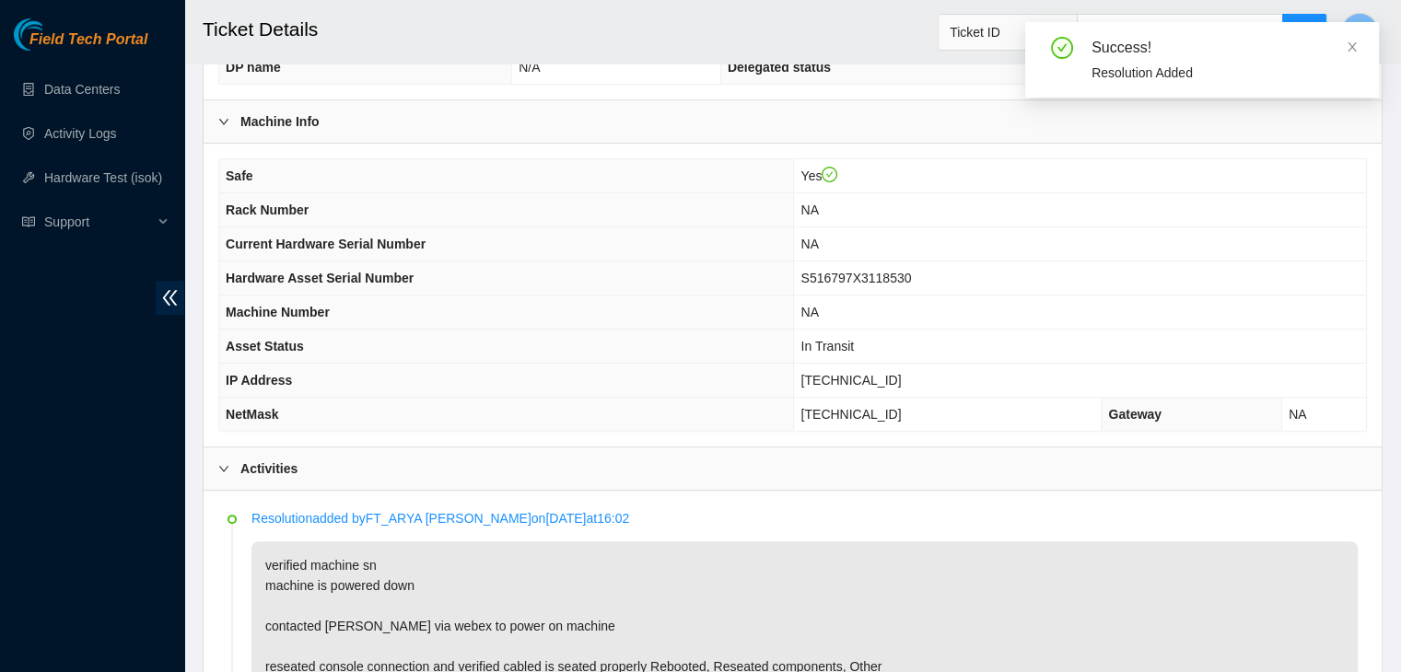
click at [582, 452] on div "Activities" at bounding box center [792, 469] width 1178 height 42
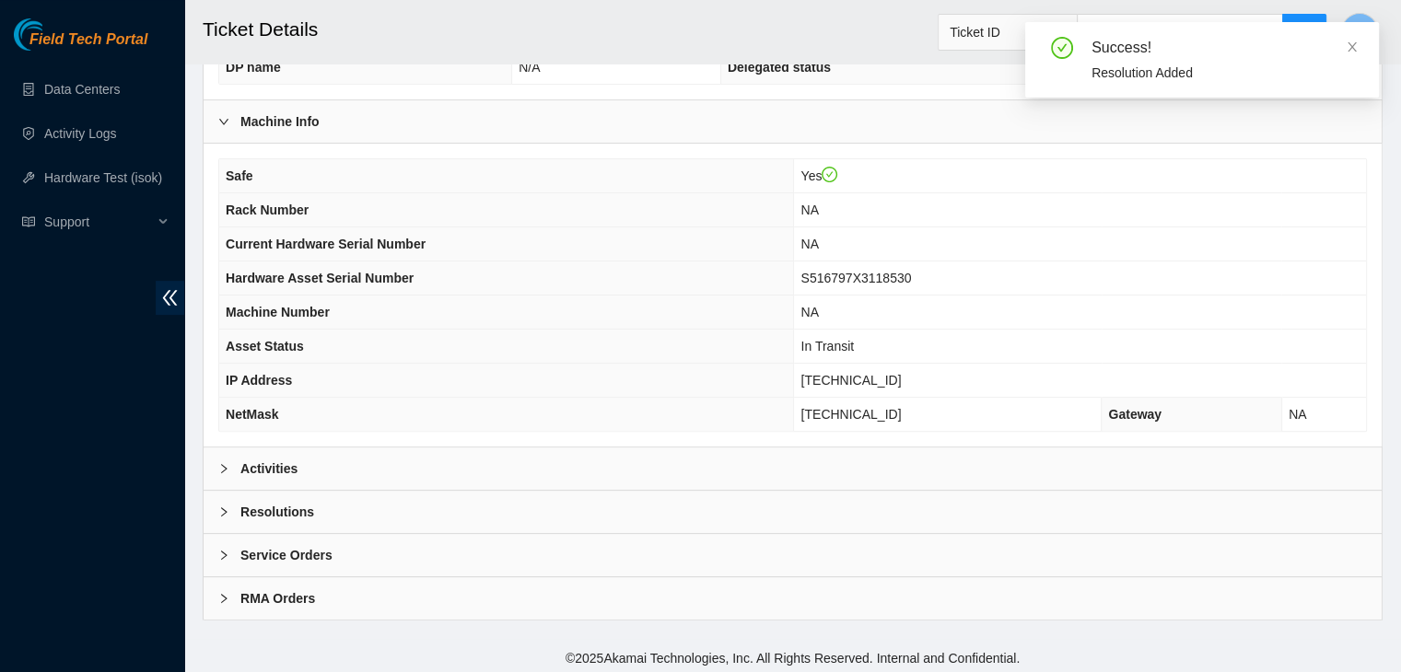
click at [582, 452] on div "Activities" at bounding box center [792, 469] width 1178 height 42
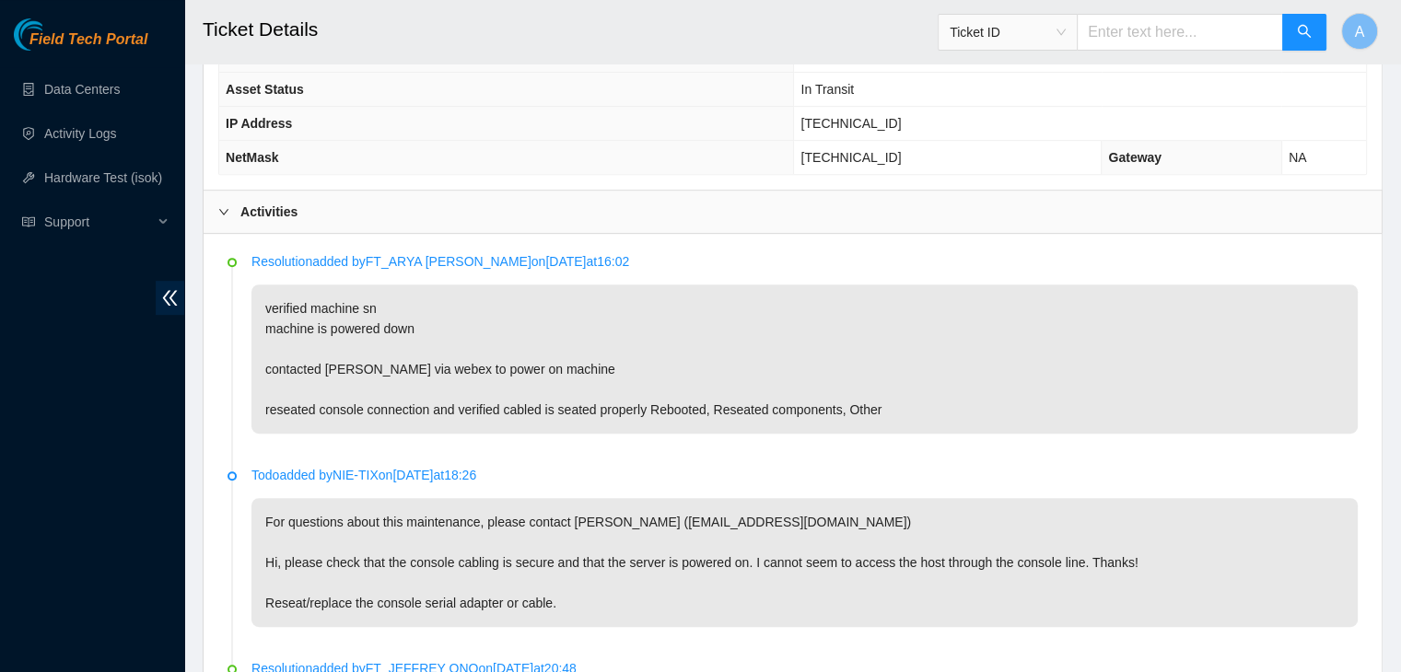
scroll to position [0, 0]
